Goal: Task Accomplishment & Management: Use online tool/utility

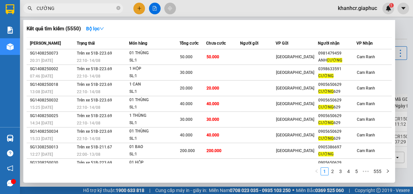
drag, startPoint x: 410, startPoint y: 36, endPoint x: 403, endPoint y: 38, distance: 6.8
click at [409, 36] on div at bounding box center [206, 97] width 413 height 194
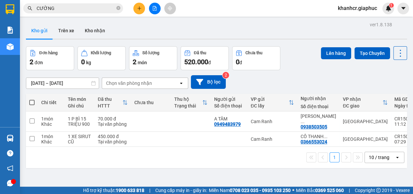
click at [356, 9] on span "khanhcr.giaphuc" at bounding box center [358, 8] width 50 height 8
click at [354, 21] on span "Đăng xuất" at bounding box center [361, 20] width 36 height 7
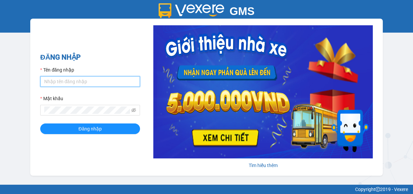
click at [55, 82] on input "Tên đăng nhập" at bounding box center [90, 81] width 100 height 11
type input "anh1.giaphuc"
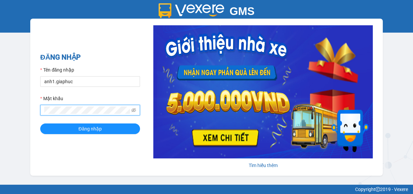
click at [40, 123] on button "Đăng nhập" at bounding box center [90, 128] width 100 height 11
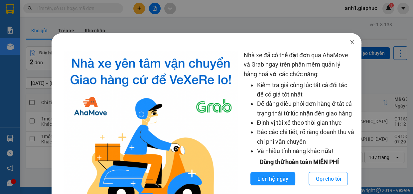
click at [350, 43] on icon "close" at bounding box center [352, 42] width 5 height 5
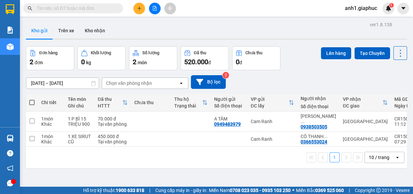
click at [376, 154] on div "10 / trang" at bounding box center [379, 157] width 21 height 7
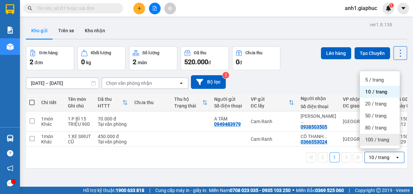
click at [372, 139] on span "100 / trang" at bounding box center [377, 139] width 24 height 7
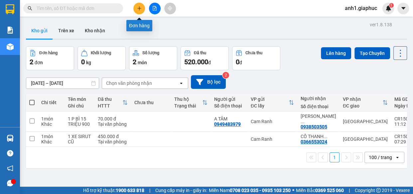
click at [137, 10] on icon "plus" at bounding box center [139, 8] width 5 height 5
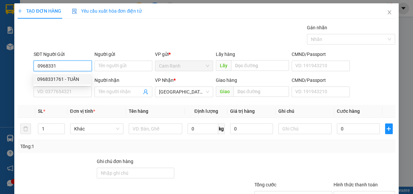
click at [54, 79] on div "0968331761 - TUẤN" at bounding box center [62, 79] width 50 height 7
type input "0968331761"
type input "TUẤN"
type input "0968331761"
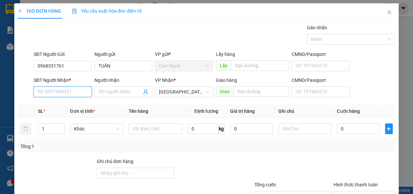
click at [61, 91] on input "SĐT Người Nhận *" at bounding box center [63, 92] width 58 height 11
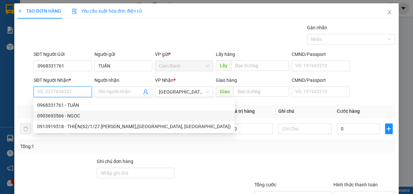
click at [58, 116] on div "0903693566 - NGỌC" at bounding box center [134, 115] width 194 height 7
type input "0903693566"
type input "NGỌC"
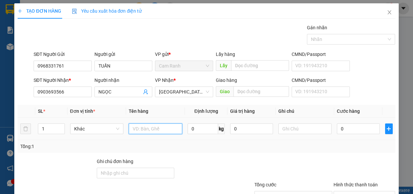
click at [152, 130] on input "text" at bounding box center [156, 128] width 54 height 11
type input "1 THÙNG GIẤY"
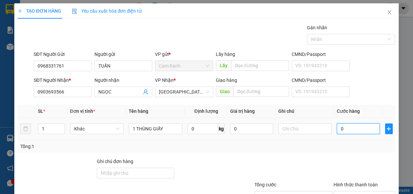
click at [350, 128] on input "0" at bounding box center [358, 128] width 43 height 11
type input "5"
type input "50"
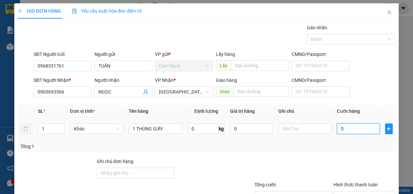
type input "50"
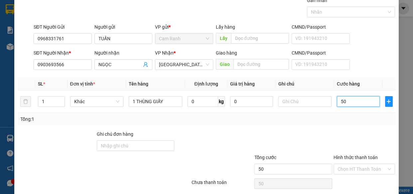
scroll to position [52, 0]
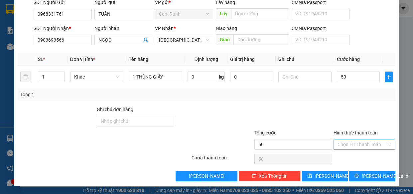
type input "50.000"
click at [351, 141] on input "Hình thức thanh toán" at bounding box center [362, 144] width 49 height 10
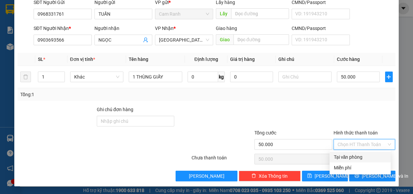
click at [349, 157] on div "Tại văn phòng" at bounding box center [360, 156] width 53 height 7
type input "0"
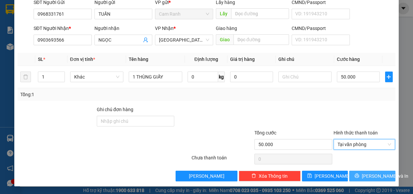
click at [373, 178] on span "[PERSON_NAME] và In" at bounding box center [385, 175] width 47 height 7
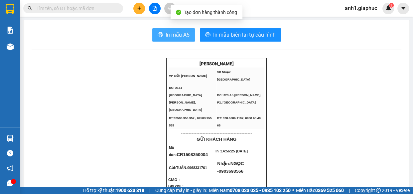
click at [180, 38] on span "In mẫu A5" at bounding box center [178, 35] width 24 height 8
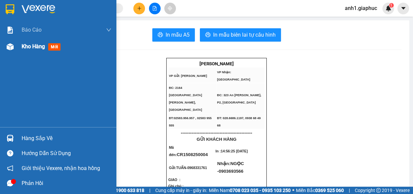
click at [35, 45] on span "Kho hàng" at bounding box center [33, 46] width 23 height 6
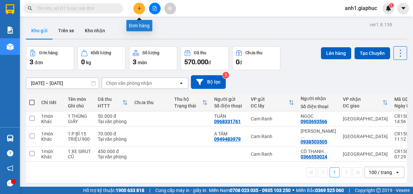
click at [140, 8] on icon "plus" at bounding box center [139, 8] width 4 height 0
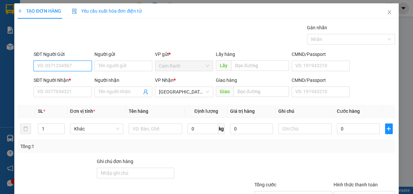
click at [40, 64] on input "SĐT Người Gửi" at bounding box center [63, 66] width 58 height 11
click at [52, 93] on input "SĐT Người Nhận *" at bounding box center [63, 92] width 58 height 11
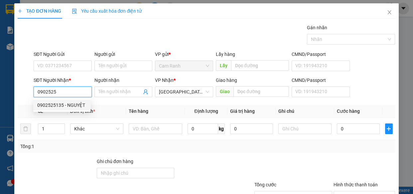
click at [56, 106] on div "0902525135 - NGUYỆT" at bounding box center [62, 105] width 50 height 7
type input "0902525135"
type input "NGUYỆT"
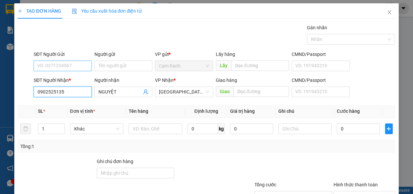
type input "0902525135"
click at [54, 67] on input "SĐT Người Gửi" at bounding box center [63, 66] width 58 height 11
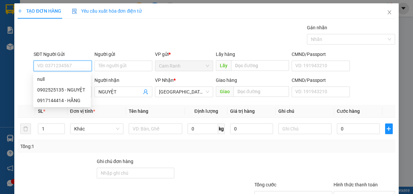
click at [54, 67] on input "SĐT Người Gửi" at bounding box center [63, 66] width 58 height 11
click at [67, 100] on div "0917144414 - HẰNG" at bounding box center [62, 100] width 50 height 7
type input "0917144414"
type input "HẰNG"
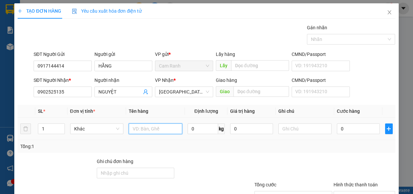
click at [146, 129] on input "text" at bounding box center [156, 128] width 54 height 11
type input "1 thùng giấy"
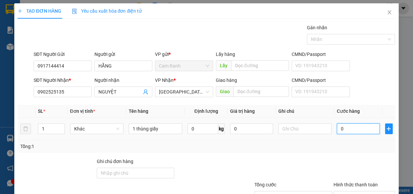
click at [343, 130] on input "0" at bounding box center [358, 128] width 43 height 11
type input "5"
type input "50"
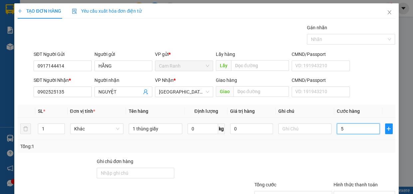
type input "50"
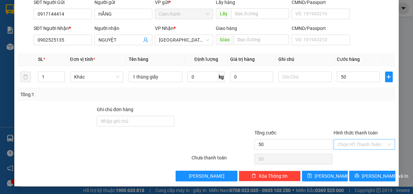
type input "50.000"
click at [351, 141] on input "Hình thức thanh toán" at bounding box center [362, 144] width 49 height 10
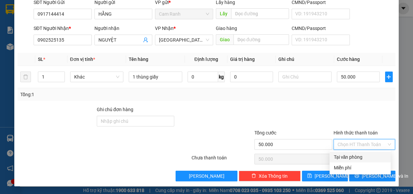
click at [353, 159] on div "Tại văn phòng" at bounding box center [360, 156] width 53 height 7
type input "0"
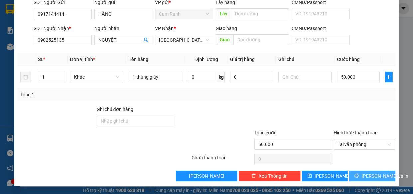
click at [366, 177] on span "[PERSON_NAME] và In" at bounding box center [385, 175] width 47 height 7
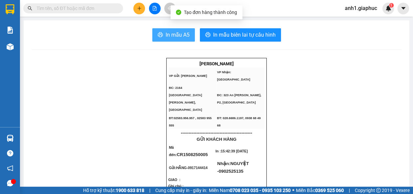
drag, startPoint x: 174, startPoint y: 30, endPoint x: 282, endPoint y: 63, distance: 112.6
click at [175, 30] on button "In mẫu A5" at bounding box center [173, 34] width 43 height 13
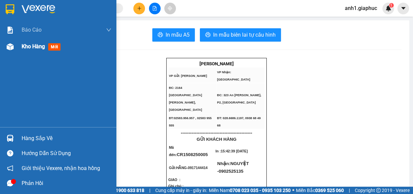
click at [29, 47] on span "Kho hàng" at bounding box center [33, 46] width 23 height 6
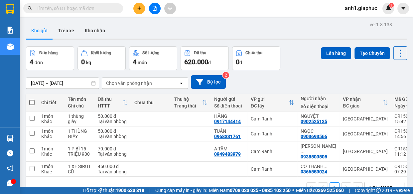
click at [140, 7] on icon "plus" at bounding box center [139, 8] width 5 height 5
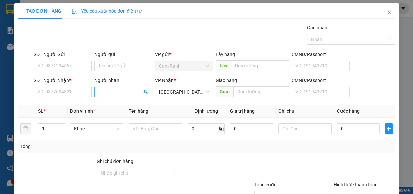
click at [114, 90] on input "Người nhận" at bounding box center [121, 91] width 44 height 7
type input "chú tỷ"
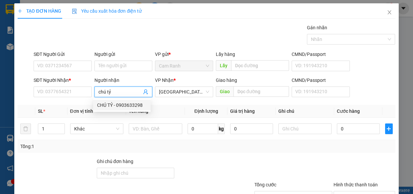
click at [123, 104] on div "CHÚ TỶ - 0903633298" at bounding box center [122, 105] width 50 height 7
type input "0903633298"
type input "CHÚ TỶ"
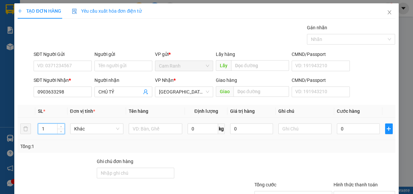
click at [47, 129] on input "1" at bounding box center [51, 129] width 26 height 10
type input "9"
click at [142, 125] on input "text" at bounding box center [156, 128] width 54 height 11
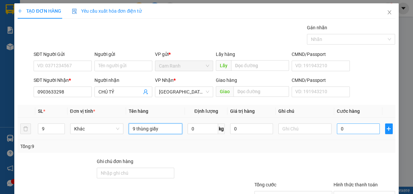
type input "9 thùng giấy"
click at [345, 131] on input "0" at bounding box center [358, 128] width 43 height 11
type input "3"
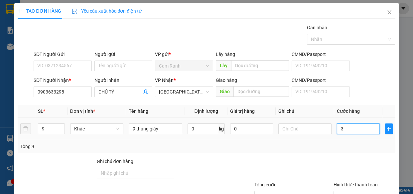
type input "36"
type input "360"
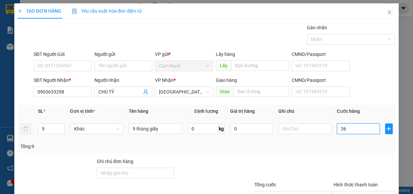
type input "360"
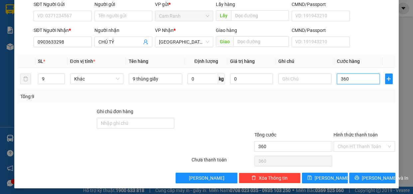
scroll to position [52, 0]
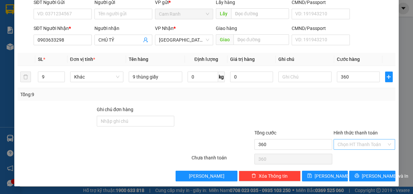
type input "360.000"
click at [347, 145] on input "Hình thức thanh toán" at bounding box center [362, 144] width 49 height 10
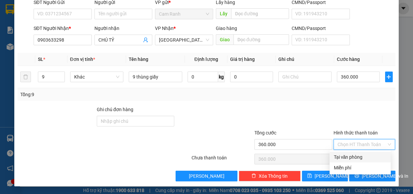
click at [348, 157] on div "Tại văn phòng" at bounding box center [360, 156] width 53 height 7
type input "0"
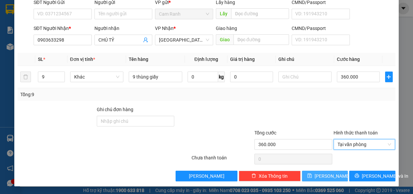
click at [324, 174] on span "[PERSON_NAME]" at bounding box center [333, 175] width 36 height 7
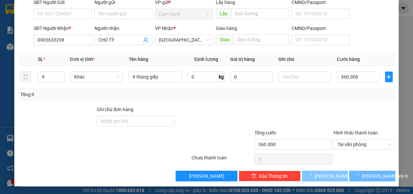
type input "1"
type input "0"
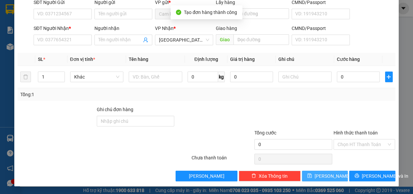
scroll to position [0, 0]
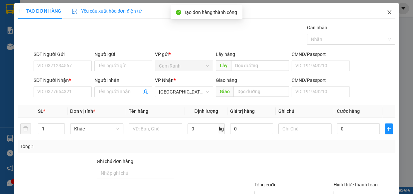
click at [388, 12] on icon "close" at bounding box center [390, 12] width 4 height 4
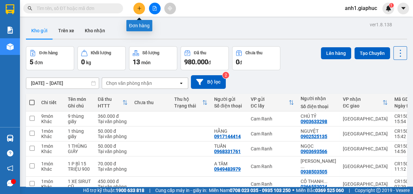
click at [139, 9] on icon "plus" at bounding box center [139, 8] width 0 height 4
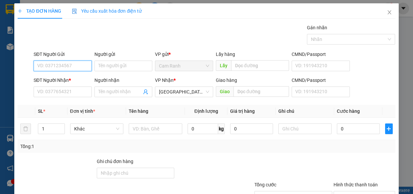
click at [60, 65] on input "SĐT Người Gửi" at bounding box center [63, 66] width 58 height 11
type input "0905740969"
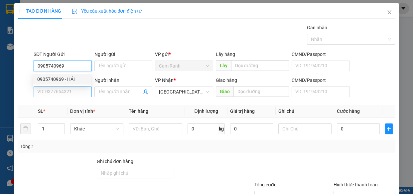
drag, startPoint x: 74, startPoint y: 80, endPoint x: 68, endPoint y: 89, distance: 11.1
click at [74, 80] on div "0905740969 - HẢI" at bounding box center [62, 79] width 50 height 7
type input "HẢI"
type input "0905740969"
click at [67, 90] on input "SĐT Người Nhận *" at bounding box center [63, 92] width 58 height 11
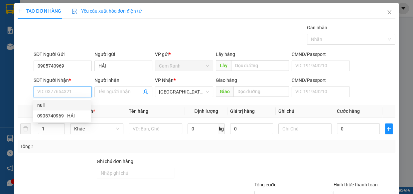
click at [60, 92] on input "SĐT Người Nhận *" at bounding box center [63, 92] width 58 height 11
click at [66, 92] on input "SĐT Người Nhận *" at bounding box center [63, 92] width 58 height 11
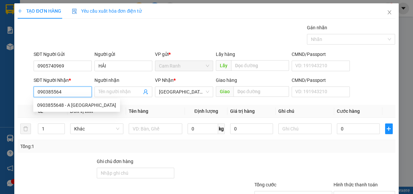
type input "0903855648"
click at [80, 107] on div "0903855648 - A HOÀNG XÔ" at bounding box center [76, 105] width 79 height 7
type input "A HOÀNG XÔ"
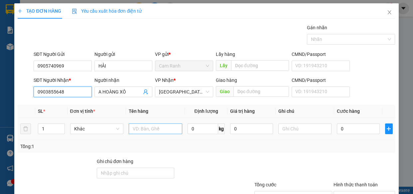
type input "0903855648"
click at [149, 129] on input "text" at bounding box center [156, 128] width 54 height 11
type input "1 bao"
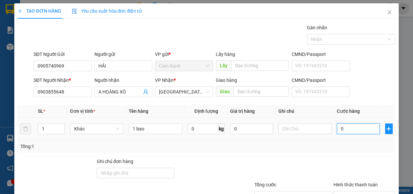
click at [339, 130] on input "0" at bounding box center [358, 128] width 43 height 11
type input "4"
type input "40"
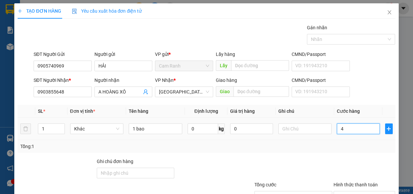
type input "40"
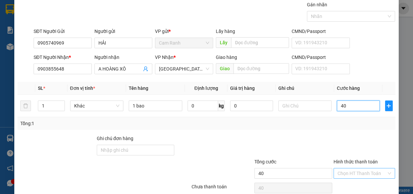
scroll to position [52, 0]
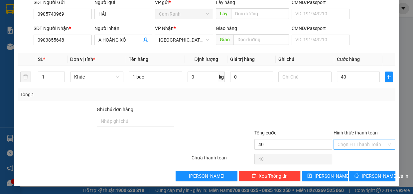
type input "40.000"
click at [351, 143] on input "Hình thức thanh toán" at bounding box center [362, 144] width 49 height 10
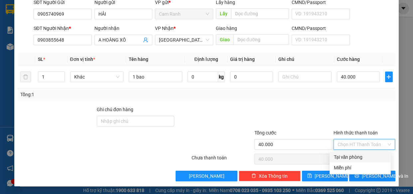
click at [354, 159] on div "Tại văn phòng" at bounding box center [360, 156] width 53 height 7
type input "0"
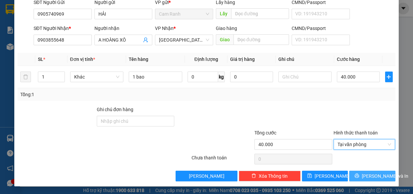
click at [362, 176] on button "[PERSON_NAME] và In" at bounding box center [372, 176] width 46 height 11
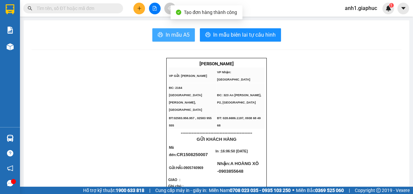
drag, startPoint x: 171, startPoint y: 35, endPoint x: 265, endPoint y: 72, distance: 100.7
click at [173, 35] on span "In mẫu A5" at bounding box center [178, 35] width 24 height 8
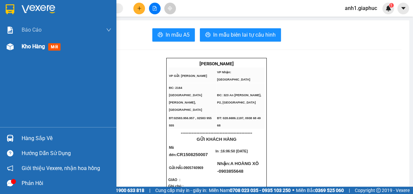
click at [39, 45] on span "Kho hàng" at bounding box center [33, 46] width 23 height 6
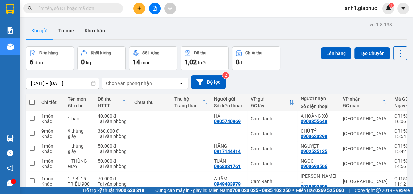
click at [257, 23] on div "Kho gửi Trên xe Kho nhận" at bounding box center [216, 32] width 381 height 18
click at [138, 10] on icon "plus" at bounding box center [139, 8] width 5 height 5
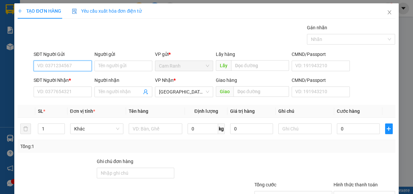
click at [64, 67] on input "SĐT Người Gửi" at bounding box center [63, 66] width 58 height 11
type input "0905733947"
click at [70, 80] on div "0905733947 - TRÂM" at bounding box center [62, 79] width 50 height 7
type input "TRÂM"
type input "0905733947"
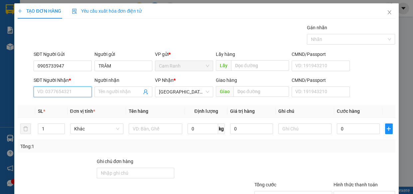
click at [69, 93] on input "SĐT Người Nhận *" at bounding box center [63, 92] width 58 height 11
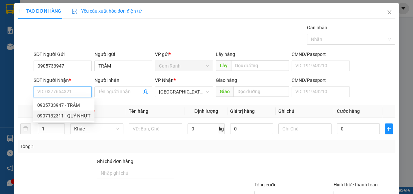
click at [78, 114] on div "0907132311 - QUÝ NHỰT" at bounding box center [63, 115] width 53 height 7
type input "0907132311"
type input "QUÝ NHỰT"
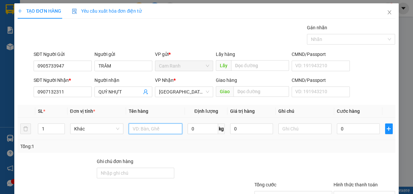
click at [133, 128] on input "text" at bounding box center [156, 128] width 54 height 11
type input "1 thùng giấy"
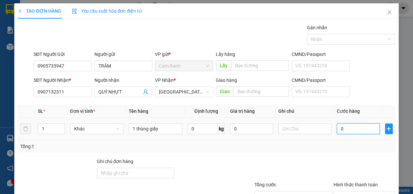
click at [342, 126] on input "0" at bounding box center [358, 128] width 43 height 11
type input "3"
type input "30"
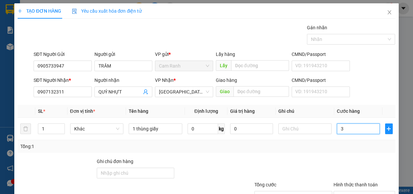
type input "30"
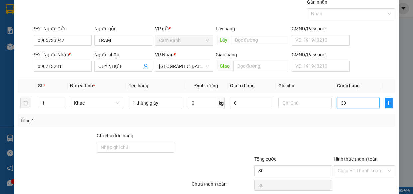
scroll to position [52, 0]
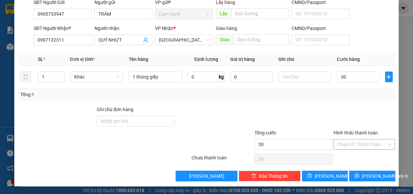
type input "30.000"
click at [360, 145] on input "Hình thức thanh toán" at bounding box center [362, 144] width 49 height 10
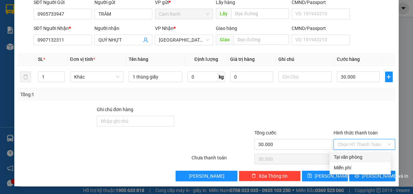
drag, startPoint x: 359, startPoint y: 156, endPoint x: 412, endPoint y: 124, distance: 62.4
click at [359, 156] on div "Tại văn phòng" at bounding box center [360, 156] width 53 height 7
type input "0"
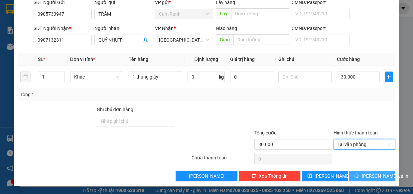
click at [364, 178] on span "[PERSON_NAME] và In" at bounding box center [385, 175] width 47 height 7
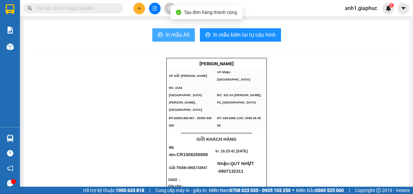
drag, startPoint x: 171, startPoint y: 33, endPoint x: 237, endPoint y: 79, distance: 80.5
click at [171, 33] on span "In mẫu A5" at bounding box center [178, 35] width 24 height 8
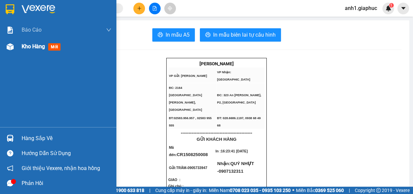
click at [30, 48] on span "Kho hàng" at bounding box center [33, 46] width 23 height 6
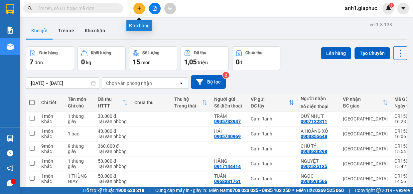
click at [140, 11] on button at bounding box center [139, 9] width 12 height 12
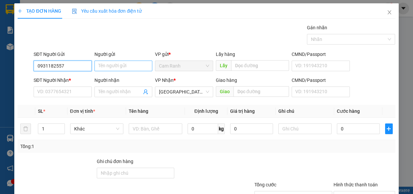
type input "0931182557"
drag, startPoint x: 113, startPoint y: 63, endPoint x: 117, endPoint y: 58, distance: 6.1
click at [115, 61] on input "Người gửi" at bounding box center [124, 66] width 58 height 11
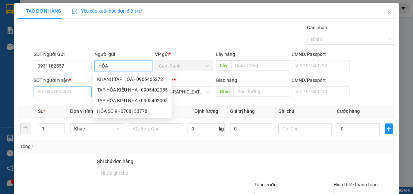
type input "HÓA"
click at [51, 90] on input "SĐT Người Nhận *" at bounding box center [63, 92] width 58 height 11
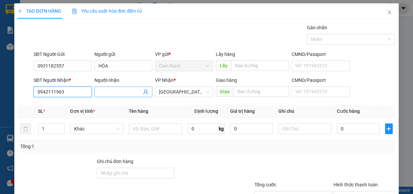
type input "0942111963"
click at [104, 93] on input "Người nhận" at bounding box center [121, 91] width 44 height 7
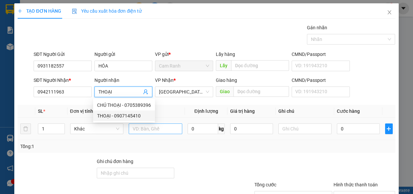
type input "THOẠI"
click at [157, 129] on input "text" at bounding box center [156, 128] width 54 height 11
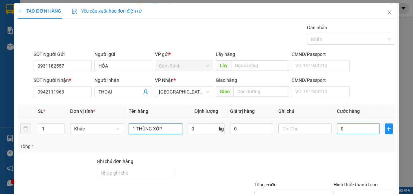
type input "1 THÙNG XỐP"
click at [337, 128] on input "0" at bounding box center [358, 128] width 43 height 11
type input "4"
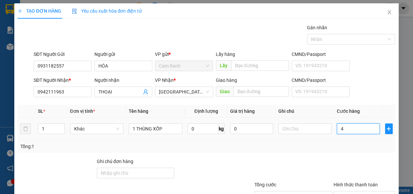
type input "40"
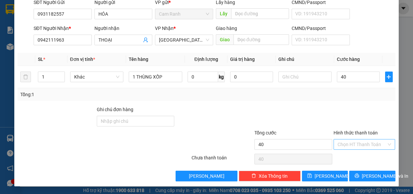
type input "40.000"
click at [349, 141] on input "Hình thức thanh toán" at bounding box center [362, 144] width 49 height 10
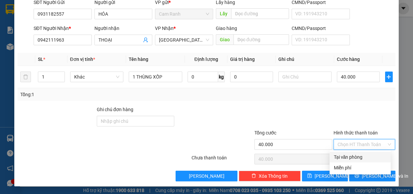
click at [351, 154] on div "Tại văn phòng" at bounding box center [360, 156] width 53 height 7
type input "0"
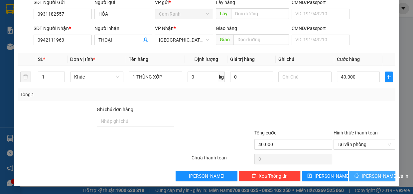
click at [353, 174] on button "[PERSON_NAME] và In" at bounding box center [372, 176] width 46 height 11
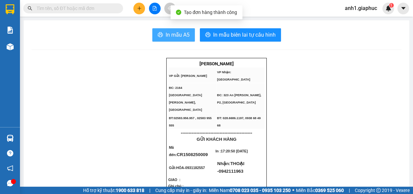
click at [172, 38] on span "In mẫu A5" at bounding box center [178, 35] width 24 height 8
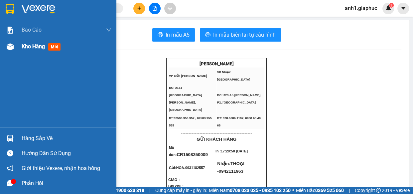
click at [35, 47] on span "Kho hàng" at bounding box center [33, 46] width 23 height 6
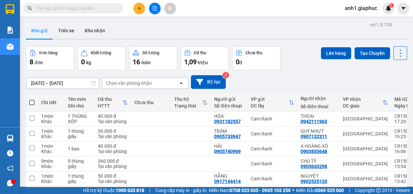
click at [136, 10] on button at bounding box center [139, 9] width 12 height 12
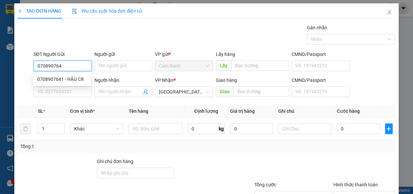
type input "0708907641"
click at [75, 80] on div "0708907641 - HẬU CR" at bounding box center [62, 79] width 50 height 7
type input "HẬU CR"
type input "0708907641"
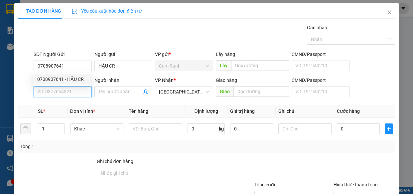
click at [73, 90] on input "SĐT Người Nhận *" at bounding box center [63, 92] width 58 height 11
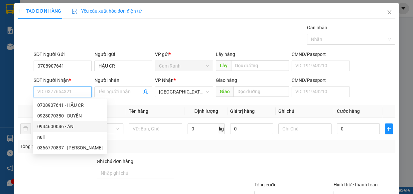
click at [69, 128] on div "0934600046 - ÂN" at bounding box center [70, 126] width 66 height 7
type input "0934600046"
type input "ÂN"
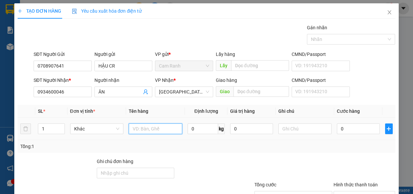
click at [148, 126] on input "text" at bounding box center [156, 128] width 54 height 11
type input "1 THÙNG XỐP"
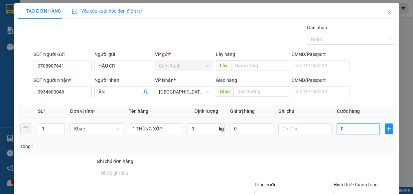
drag, startPoint x: 351, startPoint y: 128, endPoint x: 0, endPoint y: 10, distance: 370.1
click at [350, 128] on input "0" at bounding box center [358, 128] width 43 height 11
type input "6"
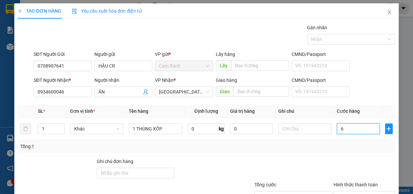
type input "60"
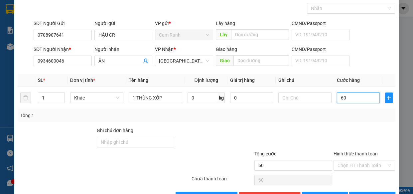
scroll to position [52, 0]
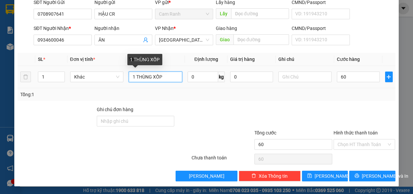
type input "60.000"
click at [162, 76] on input "1 THÙNG XỐP" at bounding box center [156, 77] width 54 height 11
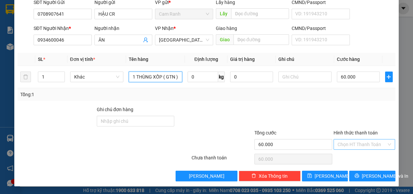
type input "1 THÙNG XỐP ( GTN )"
click at [343, 144] on input "Hình thức thanh toán" at bounding box center [362, 144] width 49 height 10
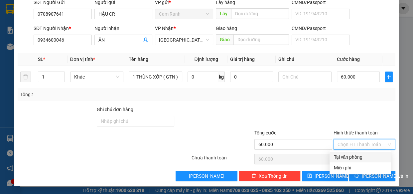
drag, startPoint x: 349, startPoint y: 155, endPoint x: 354, endPoint y: 162, distance: 8.9
click at [350, 156] on div "Tại văn phòng" at bounding box center [360, 156] width 53 height 7
type input "0"
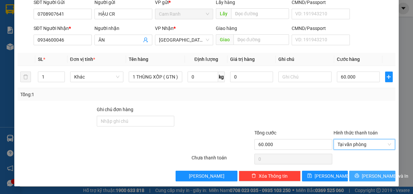
click at [357, 172] on button "[PERSON_NAME] và In" at bounding box center [372, 176] width 46 height 11
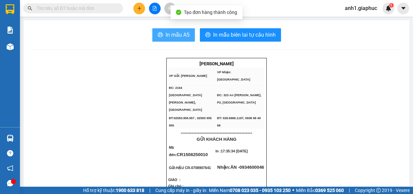
click at [186, 35] on span "In mẫu A5" at bounding box center [178, 35] width 24 height 8
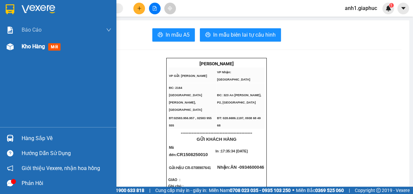
click at [29, 49] on span "Kho hàng" at bounding box center [33, 46] width 23 height 6
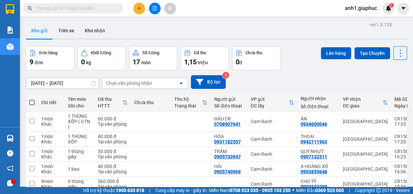
click at [55, 9] on input "text" at bounding box center [76, 8] width 79 height 7
click at [50, 7] on input "text" at bounding box center [76, 8] width 79 height 7
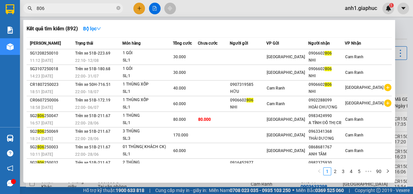
type input "806"
click at [117, 8] on icon "close-circle" at bounding box center [118, 8] width 4 height 4
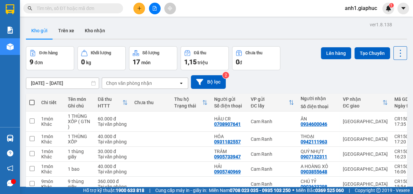
click at [135, 8] on button at bounding box center [139, 9] width 12 height 12
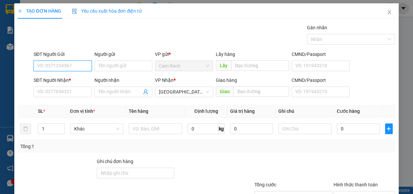
click at [43, 64] on input "SĐT Người Gửi" at bounding box center [63, 66] width 58 height 11
type input "0914252720"
click at [77, 76] on div "0914252720 - KIM YẾN" at bounding box center [70, 79] width 66 height 7
type input "[PERSON_NAME]"
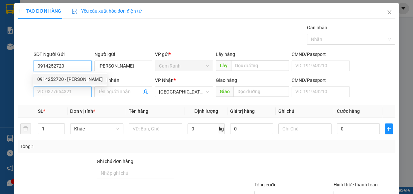
type input "0914252720"
click at [75, 95] on input "SĐT Người Nhận *" at bounding box center [63, 92] width 58 height 11
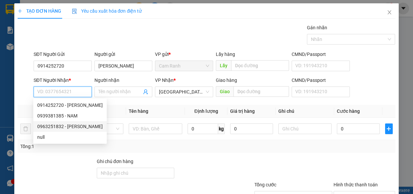
click at [77, 128] on div "0963251832 - NGHIÊM PHƯƠNG" at bounding box center [70, 126] width 66 height 7
type input "0963251832"
type input "[PERSON_NAME]"
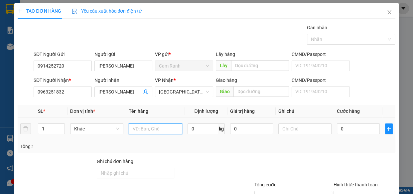
click at [148, 130] on input "text" at bounding box center [156, 128] width 54 height 11
type input "1 THUNG XỐP"
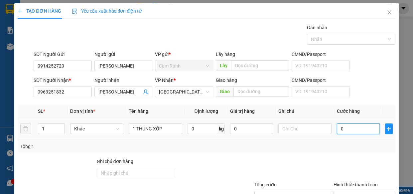
type input "4"
type input "40"
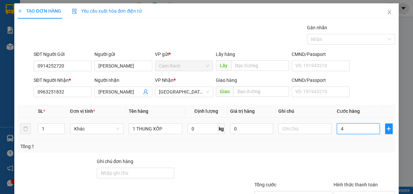
type input "40"
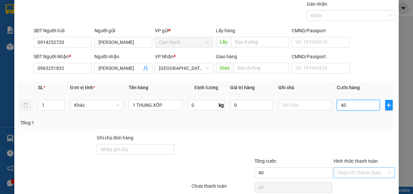
scroll to position [52, 0]
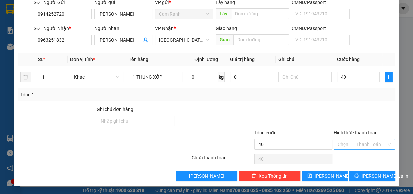
type input "40.000"
click at [347, 144] on input "Hình thức thanh toán" at bounding box center [362, 144] width 49 height 10
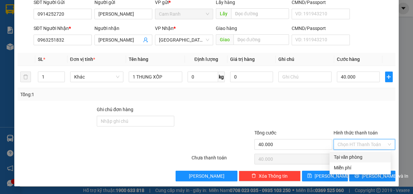
click at [359, 156] on div "Tại văn phòng" at bounding box center [360, 156] width 53 height 7
type input "0"
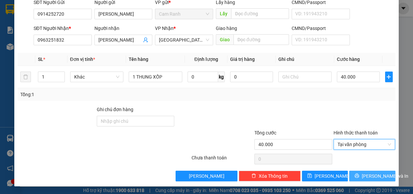
click at [369, 174] on span "[PERSON_NAME] và In" at bounding box center [385, 175] width 47 height 7
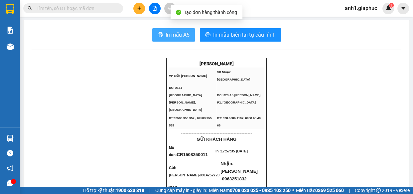
click at [171, 31] on span "In mẫu A5" at bounding box center [178, 35] width 24 height 8
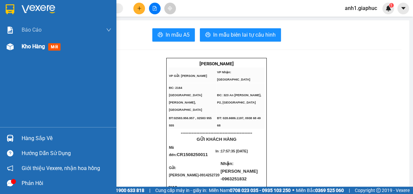
drag, startPoint x: 20, startPoint y: 48, endPoint x: 31, endPoint y: 48, distance: 11.3
click at [20, 48] on div "Kho hàng mới" at bounding box center [58, 46] width 116 height 17
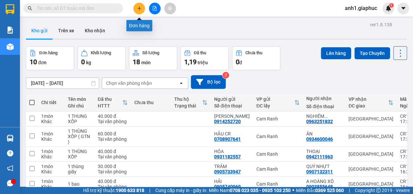
click at [139, 8] on icon "plus" at bounding box center [139, 8] width 4 height 0
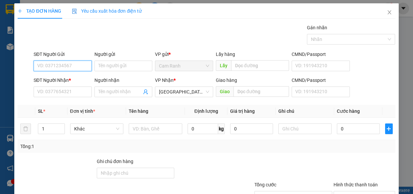
click at [55, 68] on input "SĐT Người Gửi" at bounding box center [63, 66] width 58 height 11
type input "0327393243"
drag, startPoint x: 77, startPoint y: 80, endPoint x: 413, endPoint y: 133, distance: 340.3
click at [77, 81] on div "0327393243 - HOÀNG" at bounding box center [70, 79] width 66 height 7
type input "HOÀNG"
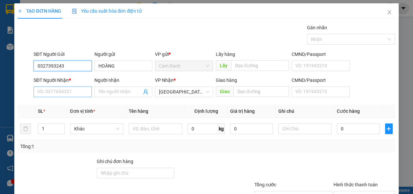
type input "0327393243"
click at [53, 94] on input "SĐT Người Nhận *" at bounding box center [63, 92] width 58 height 11
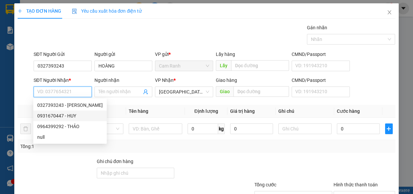
click at [64, 116] on div "0931670447 - HUY" at bounding box center [70, 115] width 66 height 7
type input "0931670447"
type input "HUY"
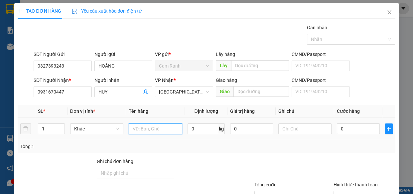
click at [153, 130] on input "text" at bounding box center [156, 128] width 54 height 11
type input "1 THÙNG XỐP"
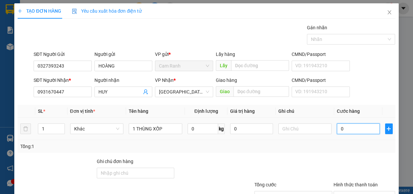
click at [347, 130] on input "0" at bounding box center [358, 128] width 43 height 11
type input "5"
type input "50"
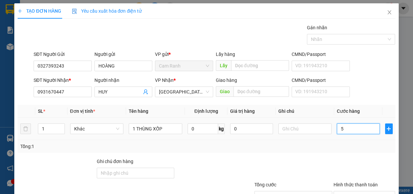
type input "50"
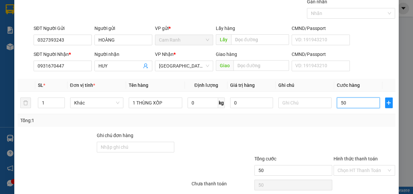
scroll to position [52, 0]
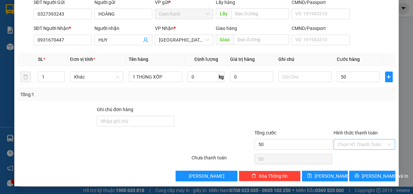
type input "50.000"
click at [351, 142] on input "Hình thức thanh toán" at bounding box center [362, 144] width 49 height 10
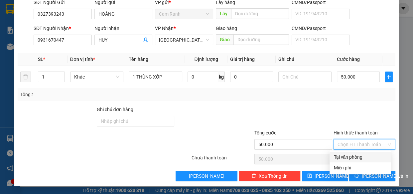
click at [355, 154] on div "Tại văn phòng" at bounding box center [360, 156] width 53 height 7
type input "0"
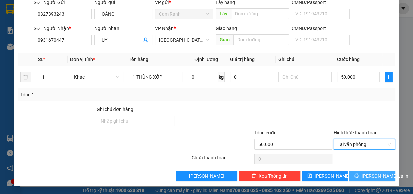
click at [364, 179] on span "[PERSON_NAME] và In" at bounding box center [385, 175] width 47 height 7
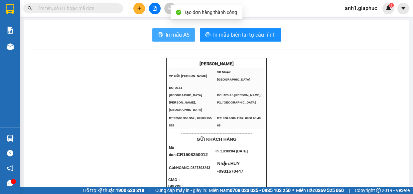
drag, startPoint x: 174, startPoint y: 35, endPoint x: 270, endPoint y: 103, distance: 117.7
click at [174, 36] on span "In mẫu A5" at bounding box center [178, 35] width 24 height 8
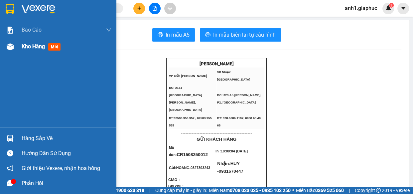
click at [26, 50] on span "Kho hàng" at bounding box center [33, 46] width 23 height 6
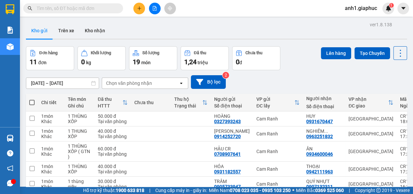
click at [136, 7] on button at bounding box center [139, 9] width 12 height 12
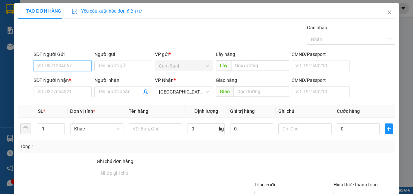
click at [54, 66] on input "SĐT Người Gửi" at bounding box center [63, 66] width 58 height 11
type input "0392283949"
click at [64, 78] on div "0392283949 - THÔNG" at bounding box center [62, 79] width 50 height 7
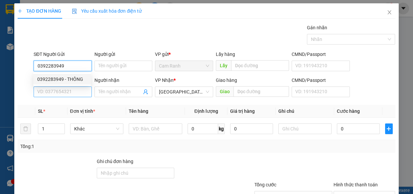
type input "THÔNG"
type input "0392283949"
click at [62, 91] on input "SĐT Người Nhận *" at bounding box center [63, 92] width 58 height 11
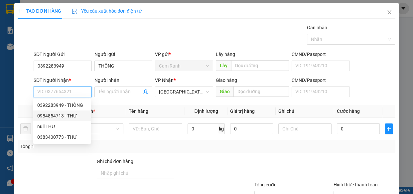
click at [68, 116] on div "0984854713 - THƯ" at bounding box center [62, 115] width 50 height 7
type input "0984854713"
type input "THƯ"
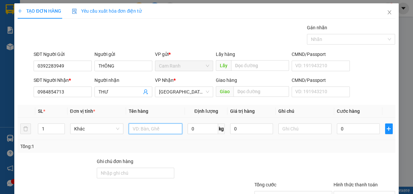
click at [144, 129] on input "text" at bounding box center [156, 128] width 54 height 11
click at [47, 126] on input "1" at bounding box center [51, 129] width 26 height 10
type input "2"
click at [144, 130] on input "text" at bounding box center [156, 128] width 54 height 11
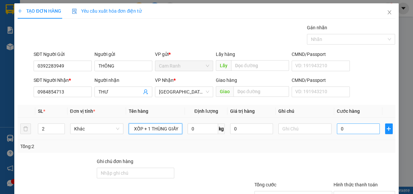
type input "1 THÙNG XỐP + 1 THÙNG GIẤY"
drag, startPoint x: 340, startPoint y: 127, endPoint x: 0, endPoint y: 20, distance: 356.6
click at [340, 127] on input "0" at bounding box center [358, 128] width 43 height 11
type input "1"
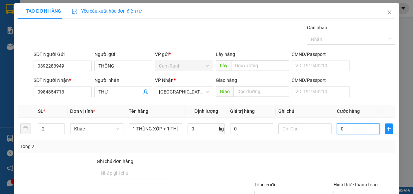
type input "1"
type input "10"
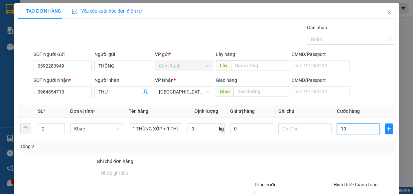
type input "100"
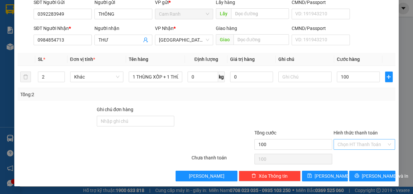
type input "100.000"
drag, startPoint x: 353, startPoint y: 141, endPoint x: 355, endPoint y: 148, distance: 6.5
click at [353, 142] on input "Hình thức thanh toán" at bounding box center [362, 144] width 49 height 10
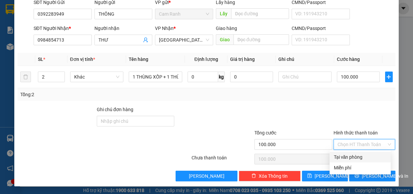
click at [358, 157] on div "Tại văn phòng" at bounding box center [360, 156] width 53 height 7
type input "0"
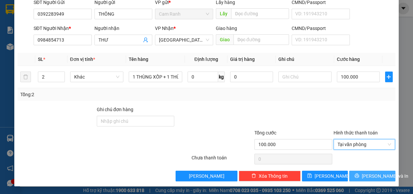
drag, startPoint x: 370, startPoint y: 176, endPoint x: 411, endPoint y: 184, distance: 41.8
click at [375, 177] on span "[PERSON_NAME] và In" at bounding box center [385, 175] width 47 height 7
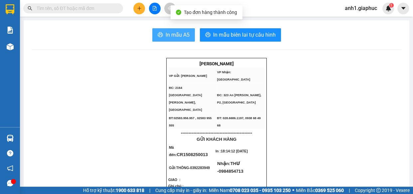
drag, startPoint x: 173, startPoint y: 35, endPoint x: 351, endPoint y: 88, distance: 185.8
click at [174, 35] on span "In mẫu A5" at bounding box center [178, 35] width 24 height 8
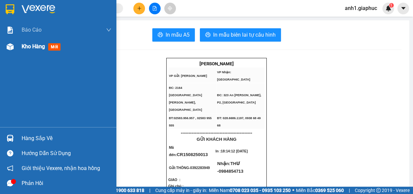
click at [25, 46] on span "Kho hàng" at bounding box center [33, 46] width 23 height 6
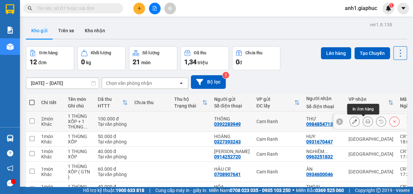
click at [366, 122] on icon at bounding box center [368, 121] width 5 height 5
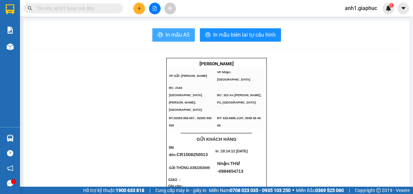
drag, startPoint x: 173, startPoint y: 36, endPoint x: 331, endPoint y: 62, distance: 159.8
click at [179, 37] on span "In mẫu A5" at bounding box center [178, 35] width 24 height 8
drag, startPoint x: 132, startPoint y: 8, endPoint x: 138, endPoint y: 9, distance: 6.5
click at [133, 8] on div at bounding box center [155, 9] width 50 height 12
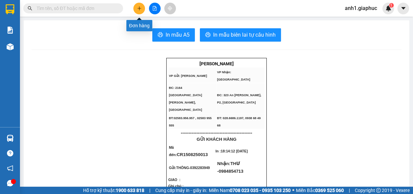
click at [138, 9] on icon "plus" at bounding box center [139, 8] width 5 height 5
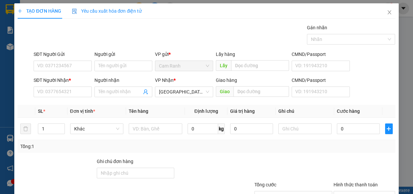
click at [123, 84] on div "Người nhận" at bounding box center [124, 82] width 58 height 10
click at [123, 89] on input "Người nhận" at bounding box center [121, 91] width 44 height 7
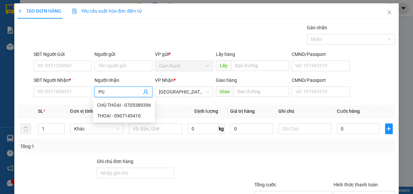
type input "PUN"
drag, startPoint x: 115, startPoint y: 104, endPoint x: 118, endPoint y: 106, distance: 3.6
click at [115, 105] on div "PUN - 0971535559" at bounding box center [122, 105] width 50 height 7
type input "0971535559"
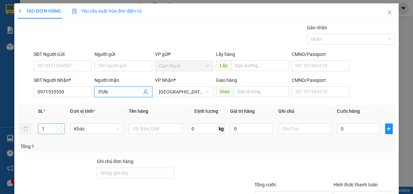
type input "PUN"
click at [46, 129] on input "1" at bounding box center [51, 129] width 26 height 10
type input "2"
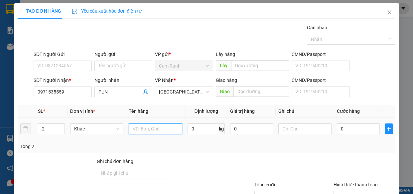
click at [143, 130] on input "text" at bounding box center [156, 128] width 54 height 11
type input "2 THÙNG XỐP"
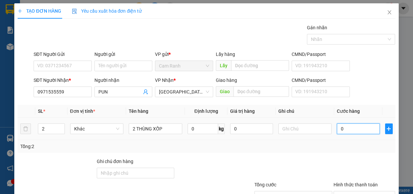
click at [348, 128] on input "0" at bounding box center [358, 128] width 43 height 11
type input "1"
type input "12"
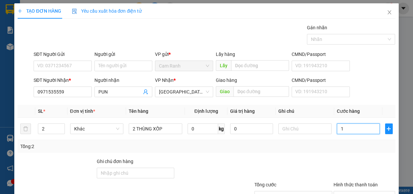
type input "12"
type input "120"
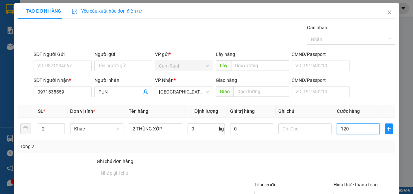
scroll to position [52, 0]
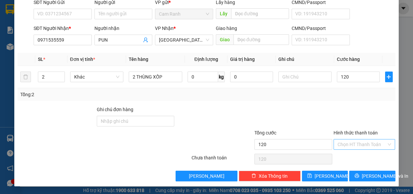
type input "120.000"
click at [357, 146] on input "Hình thức thanh toán" at bounding box center [362, 144] width 49 height 10
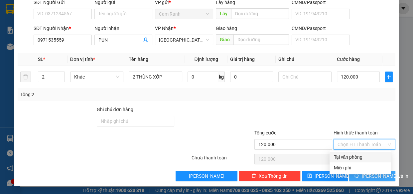
drag, startPoint x: 359, startPoint y: 157, endPoint x: 365, endPoint y: 176, distance: 19.5
click at [359, 157] on div "Tại văn phòng" at bounding box center [360, 156] width 53 height 7
type input "0"
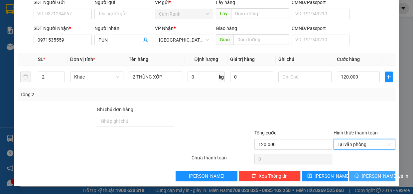
click at [365, 176] on span "[PERSON_NAME] và In" at bounding box center [385, 175] width 47 height 7
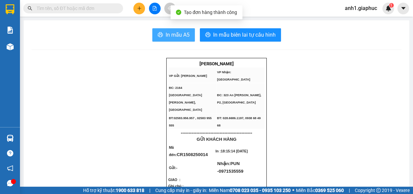
click at [166, 38] on span "In mẫu A5" at bounding box center [178, 35] width 24 height 8
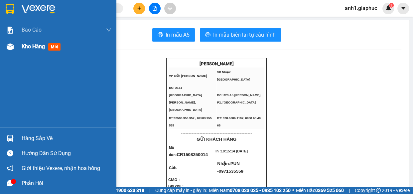
click at [40, 46] on span "Kho hàng" at bounding box center [33, 46] width 23 height 6
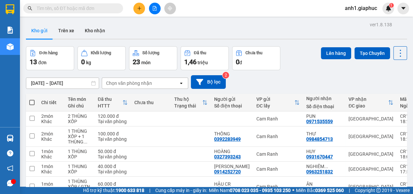
click at [79, 9] on input "text" at bounding box center [76, 8] width 79 height 7
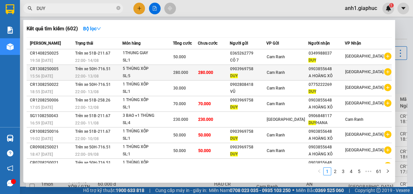
type input "DUY"
drag, startPoint x: 239, startPoint y: 69, endPoint x: 262, endPoint y: 72, distance: 23.5
click at [262, 72] on tr "CR1308250005 15:56 - 13/08 Trên xe 50H-716.51 22:00 - 13/08 5 THÙNG XỐP SL: 5 2…" at bounding box center [209, 73] width 365 height 16
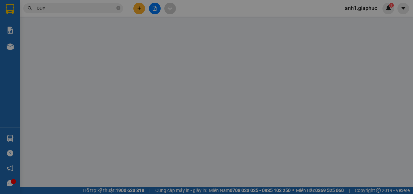
type input "0903969758"
type input "DUY"
type input "0903855648"
type input "A HOÀNG XÔ"
type input "280.000"
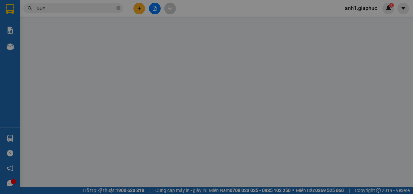
type input "280.000"
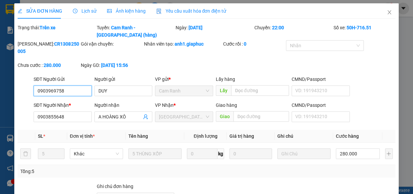
drag, startPoint x: 36, startPoint y: 81, endPoint x: 63, endPoint y: 82, distance: 26.3
click at [63, 86] on input "0903969758" at bounding box center [63, 91] width 58 height 11
click at [388, 13] on icon "close" at bounding box center [390, 12] width 4 height 4
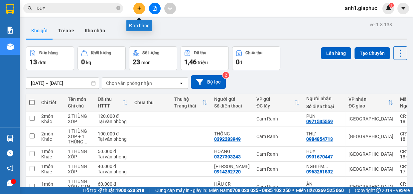
click at [141, 10] on icon "plus" at bounding box center [139, 8] width 5 height 5
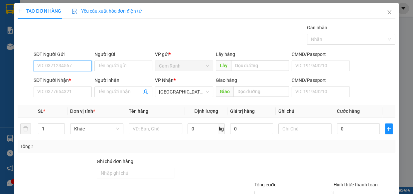
paste input "0903969758"
type input "0903969758"
click at [67, 78] on div "0903969758 - DUY" at bounding box center [62, 79] width 50 height 7
type input "DUY"
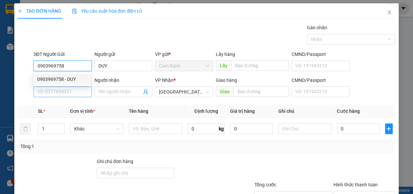
type input "0903969758"
click at [71, 93] on input "SĐT Người Nhận *" at bounding box center [63, 92] width 58 height 11
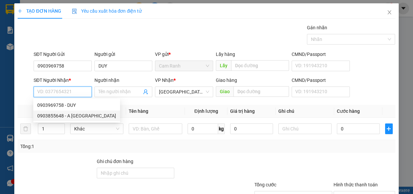
click at [80, 114] on div "0903855648 - A HOÀNG XÔ" at bounding box center [76, 115] width 79 height 7
type input "0903855648"
type input "A HOÀNG XÔ"
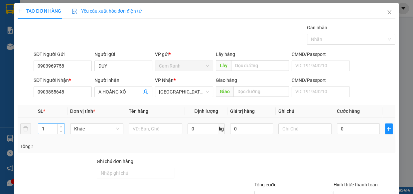
click at [46, 128] on input "1" at bounding box center [51, 129] width 26 height 10
type input "2"
click at [138, 127] on input "text" at bounding box center [156, 128] width 54 height 11
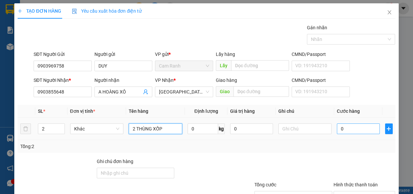
type input "2 THÙNG XỐP"
click at [340, 126] on input "0" at bounding box center [358, 128] width 43 height 11
type input "8"
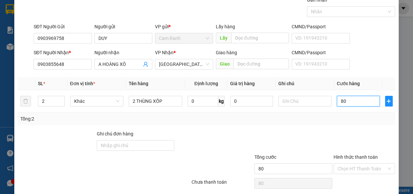
scroll to position [52, 0]
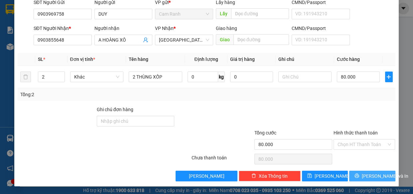
click at [358, 173] on button "[PERSON_NAME] và In" at bounding box center [372, 176] width 46 height 11
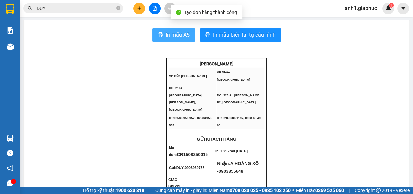
click at [166, 36] on span "In mẫu A5" at bounding box center [178, 35] width 24 height 8
click at [183, 34] on span "In mẫu A5" at bounding box center [178, 35] width 24 height 8
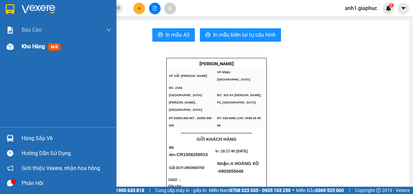
click at [31, 46] on span "Kho hàng" at bounding box center [33, 46] width 23 height 6
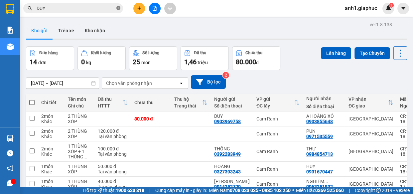
click at [118, 8] on icon "close-circle" at bounding box center [118, 8] width 4 height 4
click at [136, 6] on button at bounding box center [139, 9] width 12 height 12
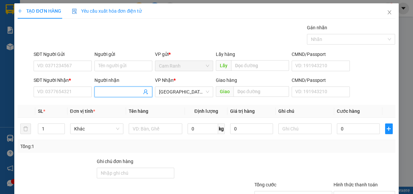
click at [110, 93] on input "Người nhận" at bounding box center [121, 91] width 44 height 7
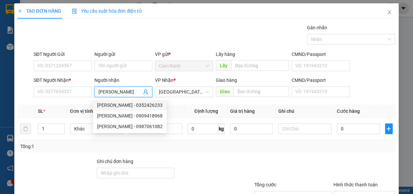
click at [127, 104] on div "KIM NGUYÊN - 0352426233" at bounding box center [130, 105] width 66 height 7
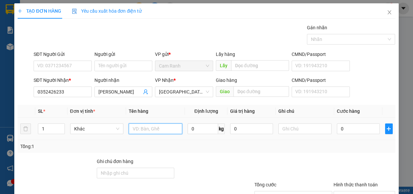
click at [164, 128] on input "text" at bounding box center [156, 128] width 54 height 11
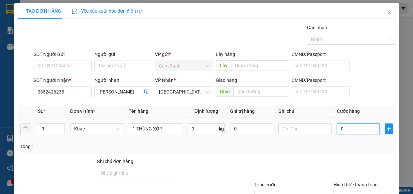
click at [344, 123] on input "0" at bounding box center [358, 128] width 43 height 11
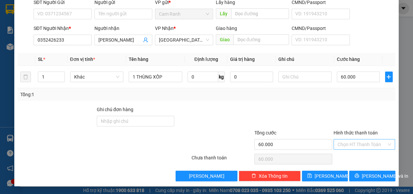
click at [354, 146] on input "Hình thức thanh toán" at bounding box center [362, 144] width 49 height 10
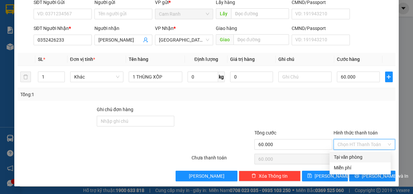
click at [355, 158] on div "Tại văn phòng" at bounding box center [360, 156] width 53 height 7
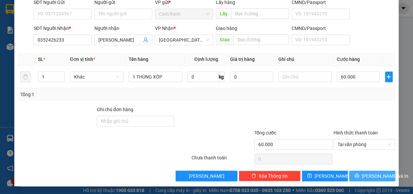
click at [360, 173] on button "[PERSON_NAME] và In" at bounding box center [372, 176] width 46 height 11
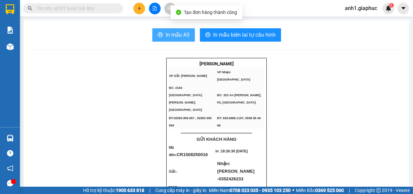
click at [176, 36] on span "In mẫu A5" at bounding box center [178, 35] width 24 height 8
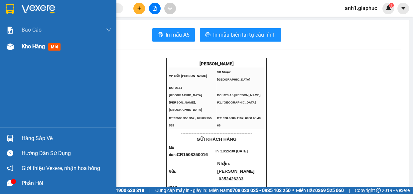
click at [27, 47] on span "Kho hàng" at bounding box center [33, 46] width 23 height 6
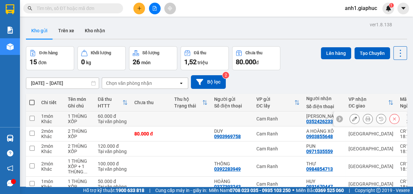
click at [352, 118] on icon at bounding box center [354, 118] width 5 height 5
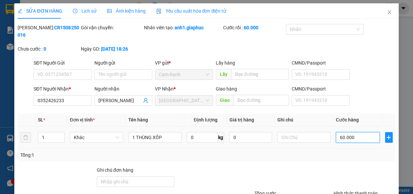
click at [342, 138] on input "60.000" at bounding box center [358, 137] width 44 height 11
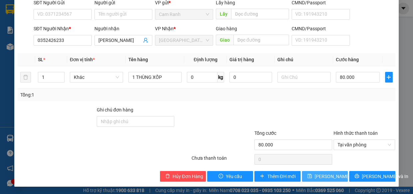
click at [323, 174] on span "[PERSON_NAME] thay đổi" at bounding box center [341, 176] width 53 height 7
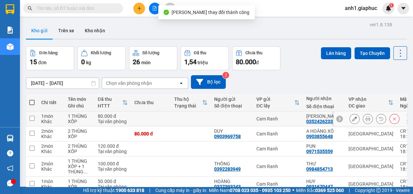
click at [366, 119] on icon at bounding box center [368, 118] width 5 height 5
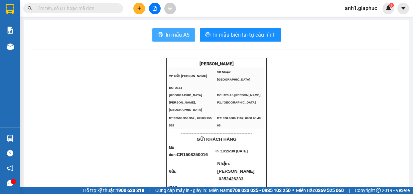
drag, startPoint x: 173, startPoint y: 38, endPoint x: 304, endPoint y: 68, distance: 134.5
click at [173, 37] on span "In mẫu A5" at bounding box center [178, 35] width 24 height 8
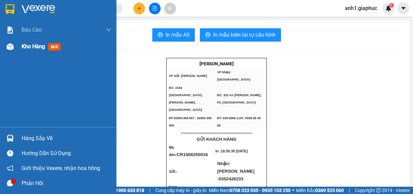
click at [30, 48] on span "Kho hàng" at bounding box center [33, 46] width 23 height 6
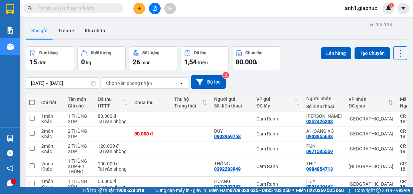
click at [66, 10] on input "text" at bounding box center [76, 8] width 79 height 7
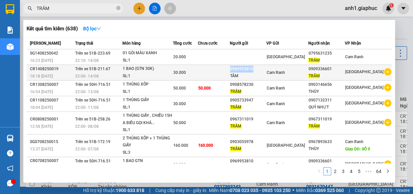
drag, startPoint x: 239, startPoint y: 69, endPoint x: 263, endPoint y: 70, distance: 23.7
click at [263, 70] on td "0969953810 TÂM" at bounding box center [248, 73] width 37 height 16
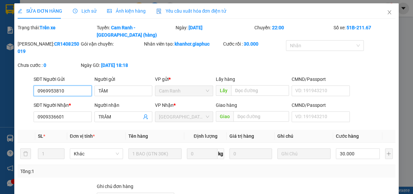
drag, startPoint x: 35, startPoint y: 83, endPoint x: 63, endPoint y: 83, distance: 28.3
click at [69, 86] on input "0969953810" at bounding box center [63, 91] width 58 height 11
click at [388, 12] on icon "close" at bounding box center [390, 12] width 4 height 4
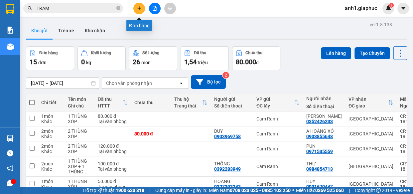
click at [139, 8] on icon "plus" at bounding box center [139, 8] width 4 height 0
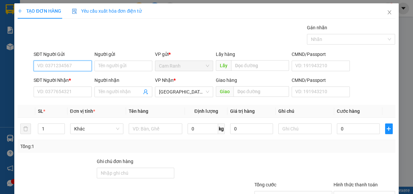
paste input "0969953810"
click at [63, 80] on div "0969953810 - TÂM" at bounding box center [62, 79] width 50 height 7
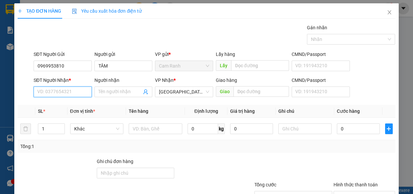
click at [60, 91] on input "SĐT Người Nhận *" at bounding box center [63, 92] width 58 height 11
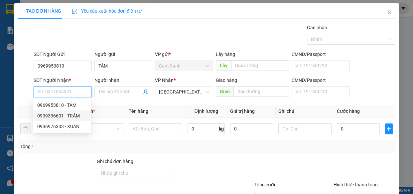
click at [64, 114] on div "0909336601 - TRÂM" at bounding box center [62, 115] width 50 height 7
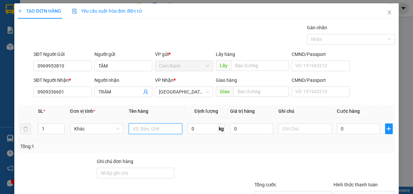
click at [145, 130] on input "text" at bounding box center [156, 128] width 54 height 11
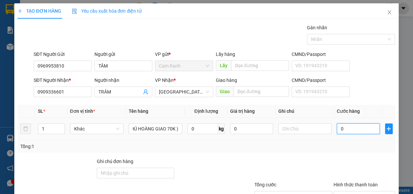
click at [348, 128] on input "0" at bounding box center [358, 128] width 43 height 11
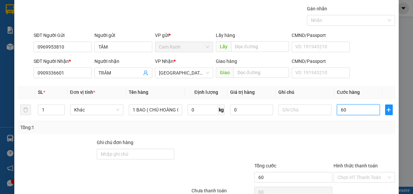
scroll to position [52, 0]
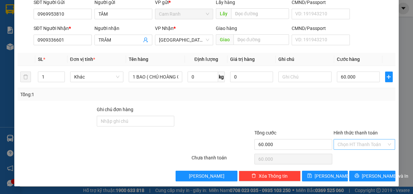
click at [350, 145] on input "Hình thức thanh toán" at bounding box center [362, 144] width 49 height 10
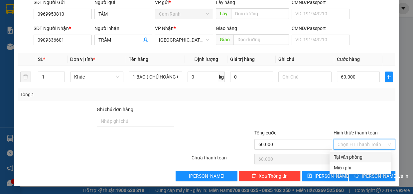
drag, startPoint x: 350, startPoint y: 155, endPoint x: 361, endPoint y: 169, distance: 17.7
click at [351, 156] on div "Tại văn phòng" at bounding box center [360, 156] width 53 height 7
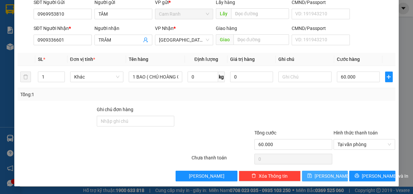
click at [328, 177] on span "[PERSON_NAME]" at bounding box center [333, 175] width 36 height 7
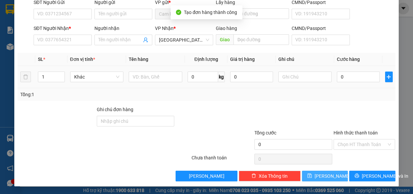
scroll to position [0, 0]
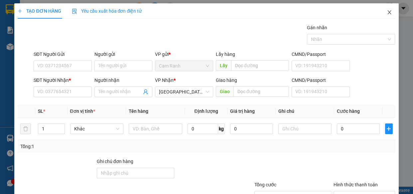
click at [387, 12] on icon "close" at bounding box center [389, 12] width 5 height 5
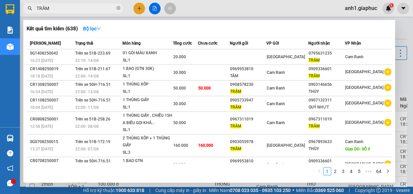
click at [64, 9] on input "TRÂM" at bounding box center [76, 8] width 79 height 7
click at [119, 9] on icon "close-circle" at bounding box center [118, 8] width 4 height 4
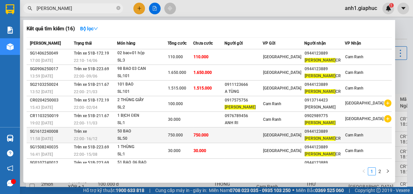
scroll to position [41, 0]
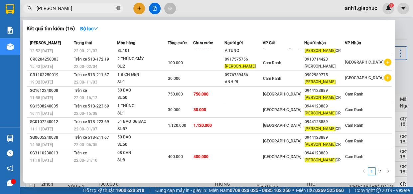
drag, startPoint x: 118, startPoint y: 7, endPoint x: 120, endPoint y: 10, distance: 3.5
click at [118, 8] on icon "close-circle" at bounding box center [118, 8] width 4 height 4
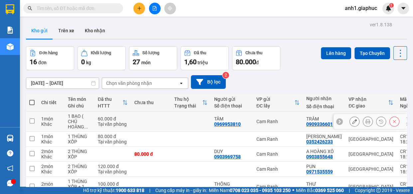
click at [366, 120] on icon at bounding box center [368, 121] width 5 height 5
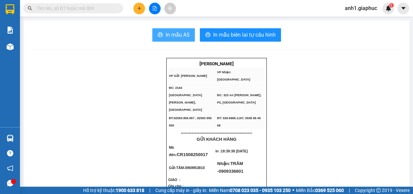
click at [166, 33] on span "In mẫu A5" at bounding box center [178, 35] width 24 height 8
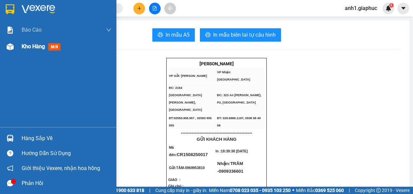
click at [31, 51] on div "Kho hàng mới" at bounding box center [67, 46] width 90 height 17
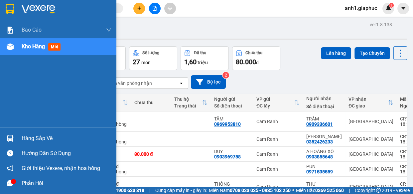
drag, startPoint x: 34, startPoint y: 49, endPoint x: 120, endPoint y: 90, distance: 94.8
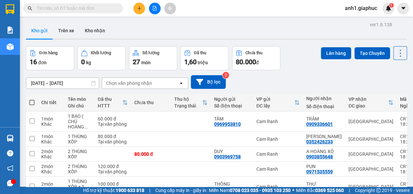
click at [75, 3] on span at bounding box center [73, 8] width 100 height 10
click at [50, 7] on input "text" at bounding box center [76, 8] width 79 height 7
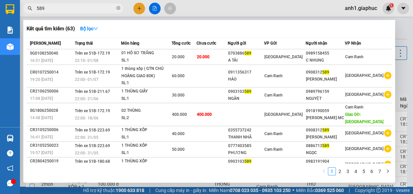
drag, startPoint x: 118, startPoint y: 8, endPoint x: 105, endPoint y: 9, distance: 13.0
click at [118, 8] on icon "close-circle" at bounding box center [118, 8] width 4 height 4
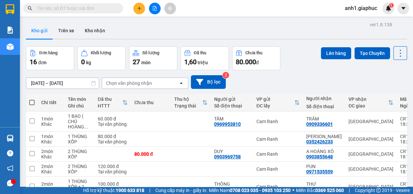
click at [64, 9] on input "text" at bounding box center [76, 8] width 79 height 7
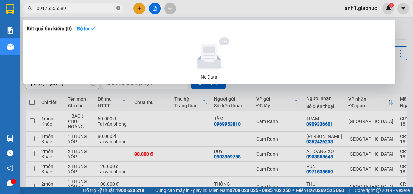
click at [117, 8] on icon "close-circle" at bounding box center [118, 8] width 4 height 4
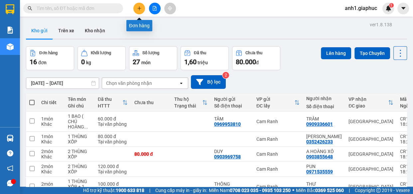
click at [135, 8] on button at bounding box center [139, 9] width 12 height 12
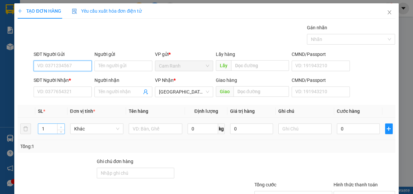
drag, startPoint x: 55, startPoint y: 65, endPoint x: 57, endPoint y: 124, distance: 58.9
click at [56, 65] on input "SĐT Người Gửi" at bounding box center [63, 66] width 58 height 11
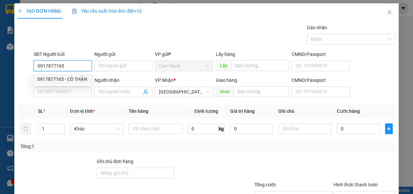
click at [76, 77] on div "0917877165 - CÔ THẬN" at bounding box center [62, 79] width 50 height 7
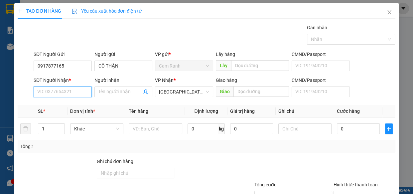
click at [61, 91] on input "SĐT Người Nhận *" at bounding box center [63, 92] width 58 height 11
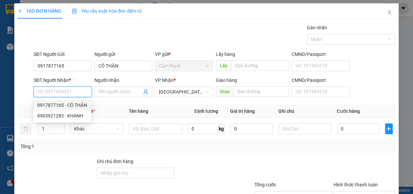
click at [53, 92] on input "SĐT Người Nhận *" at bounding box center [63, 92] width 58 height 11
click at [43, 92] on input "SĐT Người Nhận *" at bounding box center [63, 92] width 58 height 11
click at [66, 116] on div "0903921283 - KHÁNH" at bounding box center [62, 115] width 50 height 7
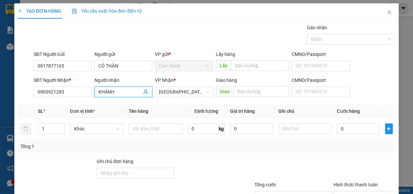
click at [118, 91] on input "KHÁNH" at bounding box center [121, 91] width 44 height 7
click at [129, 92] on input "KHÁNH ( UYÊN )" at bounding box center [121, 91] width 44 height 7
click at [47, 128] on input "1" at bounding box center [51, 129] width 26 height 10
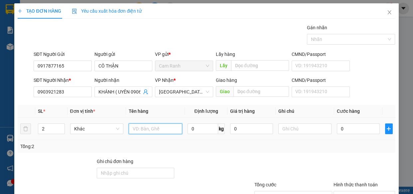
click at [154, 126] on input "text" at bounding box center [156, 128] width 54 height 11
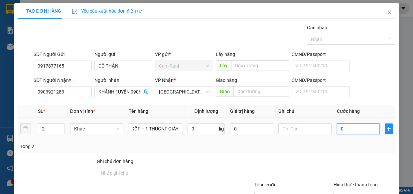
click at [354, 127] on input "0" at bounding box center [358, 128] width 43 height 11
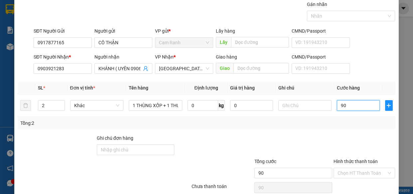
scroll to position [52, 0]
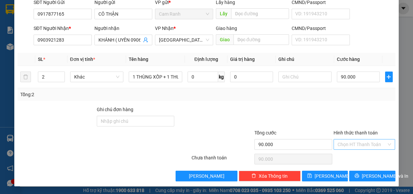
click at [353, 146] on input "Hình thức thanh toán" at bounding box center [362, 144] width 49 height 10
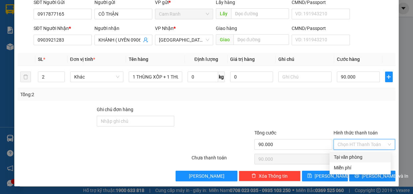
click at [352, 159] on div "Tại văn phòng" at bounding box center [360, 156] width 53 height 7
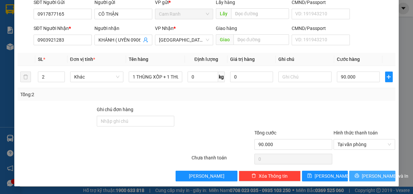
click at [358, 175] on icon "printer" at bounding box center [357, 176] width 4 height 4
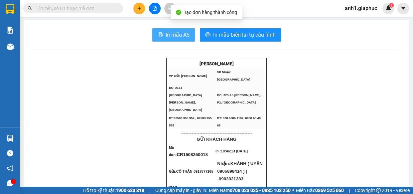
click at [176, 39] on span "In mẫu A5" at bounding box center [178, 35] width 24 height 8
click at [166, 37] on span "In mẫu A5" at bounding box center [178, 35] width 24 height 8
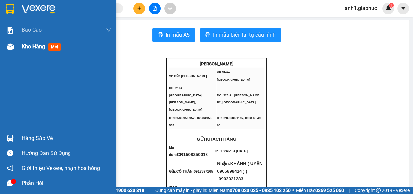
click at [33, 45] on span "Kho hàng" at bounding box center [33, 46] width 23 height 6
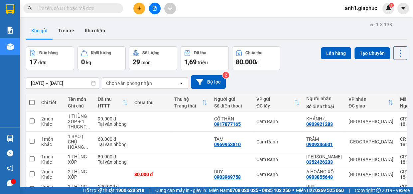
click at [139, 6] on icon "plus" at bounding box center [139, 8] width 5 height 5
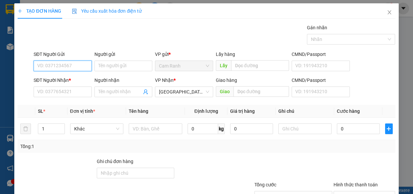
click at [55, 64] on input "SĐT Người Gửi" at bounding box center [63, 66] width 58 height 11
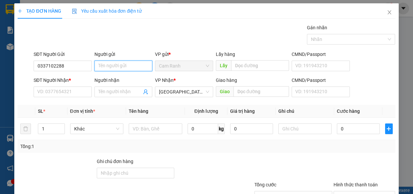
click at [113, 67] on input "Người gửi" at bounding box center [124, 66] width 58 height 11
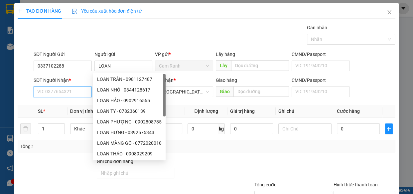
click at [61, 94] on input "SĐT Người Nhận *" at bounding box center [63, 92] width 58 height 11
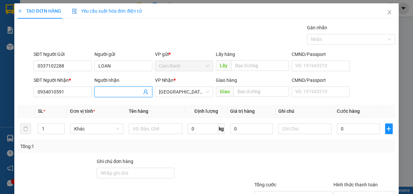
click at [111, 94] on input "Người nhận" at bounding box center [121, 91] width 44 height 7
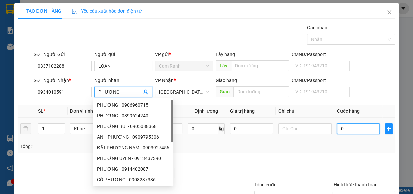
click at [343, 131] on input "0" at bounding box center [358, 128] width 43 height 11
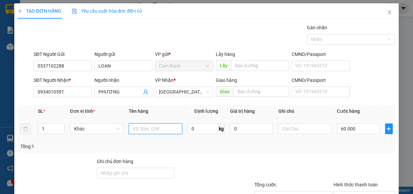
click at [141, 130] on input "text" at bounding box center [156, 128] width 54 height 11
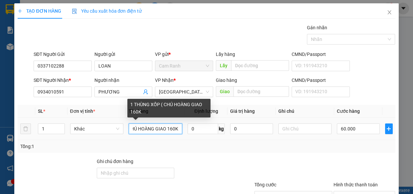
click at [170, 129] on input "1 THÙNG XỐP ( CHÚ HOÀNG GIAO 160K" at bounding box center [156, 128] width 54 height 11
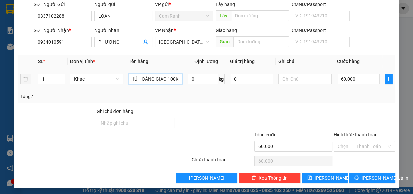
scroll to position [52, 0]
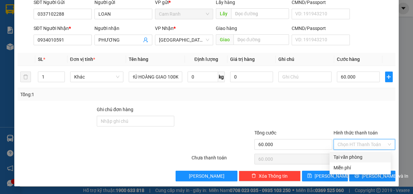
click at [349, 143] on input "Hình thức thanh toán" at bounding box center [362, 144] width 49 height 10
click at [350, 155] on div "Tại văn phòng" at bounding box center [360, 156] width 53 height 7
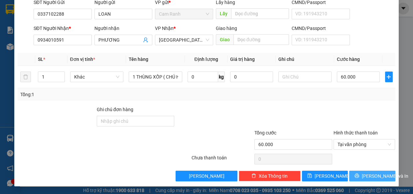
click at [359, 175] on icon "printer" at bounding box center [357, 176] width 4 height 4
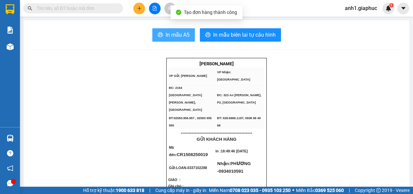
click at [171, 37] on span "In mẫu A5" at bounding box center [178, 35] width 24 height 8
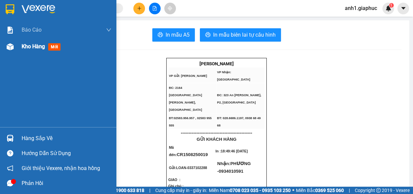
click at [27, 46] on span "Kho hàng" at bounding box center [33, 46] width 23 height 6
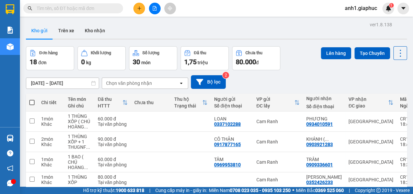
click at [140, 11] on button at bounding box center [139, 9] width 12 height 12
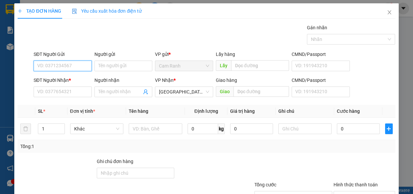
click at [53, 67] on input "SĐT Người Gửi" at bounding box center [63, 66] width 58 height 11
click at [75, 80] on div "0905528876 - THY" at bounding box center [62, 79] width 50 height 7
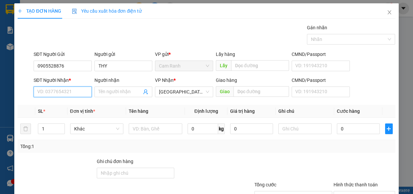
click at [72, 89] on input "SĐT Người Nhận *" at bounding box center [63, 92] width 58 height 11
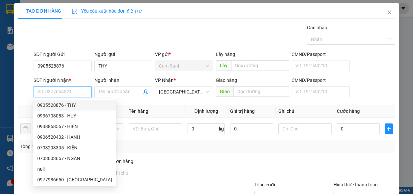
click at [60, 89] on input "SĐT Người Nhận *" at bounding box center [63, 92] width 58 height 11
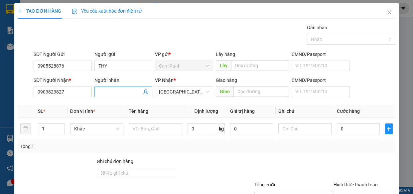
click at [118, 93] on input "Người nhận" at bounding box center [121, 91] width 44 height 7
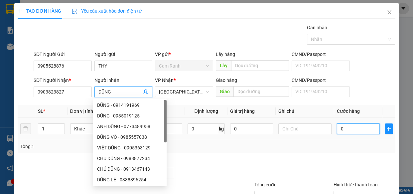
click at [345, 129] on input "0" at bounding box center [358, 128] width 43 height 11
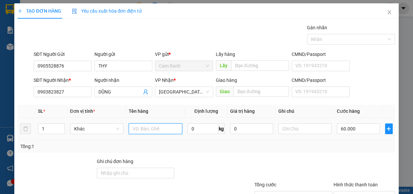
click at [140, 131] on input "text" at bounding box center [156, 128] width 54 height 11
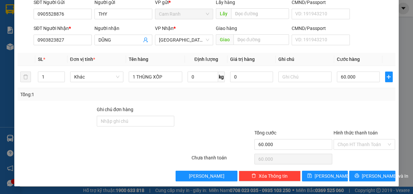
click at [359, 138] on div "Hình thức thanh toán" at bounding box center [365, 134] width 62 height 10
click at [360, 141] on input "Hình thức thanh toán" at bounding box center [362, 144] width 49 height 10
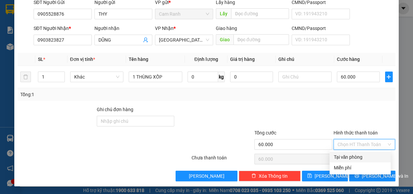
click at [354, 156] on div "Tại văn phòng" at bounding box center [360, 156] width 53 height 7
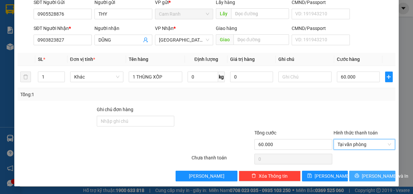
drag, startPoint x: 362, startPoint y: 175, endPoint x: 369, endPoint y: 176, distance: 7.1
click at [362, 176] on span "[PERSON_NAME] và In" at bounding box center [385, 175] width 47 height 7
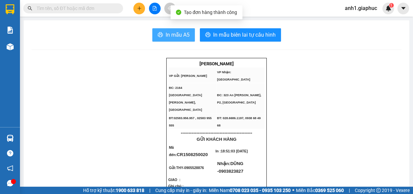
click at [176, 33] on span "In mẫu A5" at bounding box center [178, 35] width 24 height 8
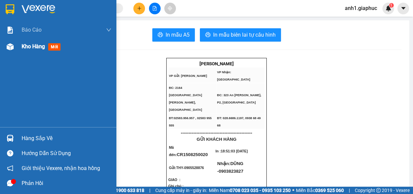
click at [33, 45] on span "Kho hàng" at bounding box center [33, 46] width 23 height 6
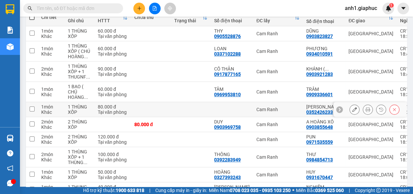
scroll to position [91, 0]
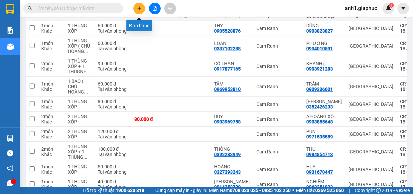
click at [139, 10] on icon "plus" at bounding box center [139, 8] width 0 height 4
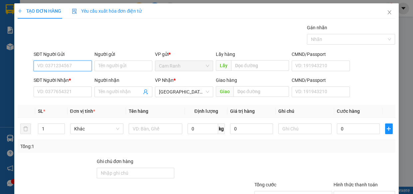
click at [66, 63] on input "SĐT Người Gửi" at bounding box center [63, 66] width 58 height 11
type input "0907449226"
click at [105, 67] on input "Người gửi" at bounding box center [124, 66] width 58 height 11
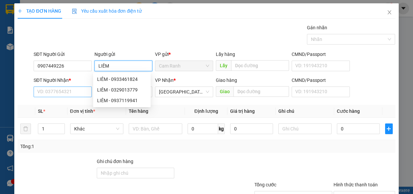
type input "LIÊM"
click at [56, 93] on input "SĐT Người Nhận *" at bounding box center [63, 92] width 58 height 11
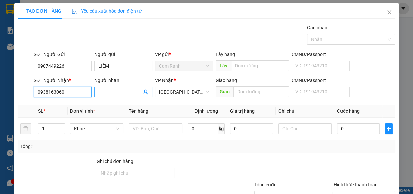
type input "0938163060"
click at [115, 93] on input "Người nhận" at bounding box center [121, 91] width 44 height 7
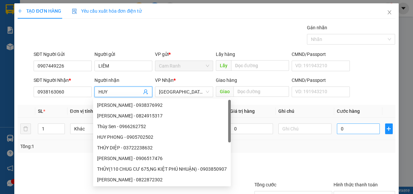
type input "HUY"
click at [356, 126] on input "0" at bounding box center [358, 128] width 43 height 11
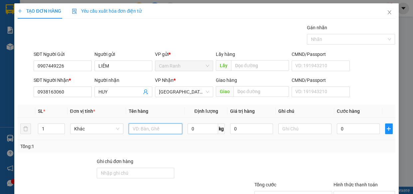
click at [148, 129] on input "text" at bounding box center [156, 128] width 54 height 11
type input "1 CỤC MÀU XANH"
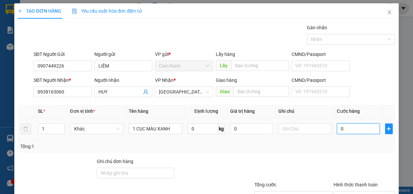
click at [352, 128] on input "0" at bounding box center [358, 128] width 43 height 11
type input "5"
type input "50"
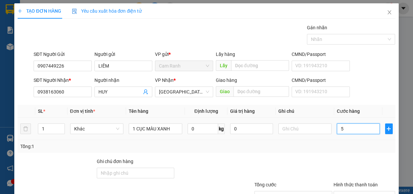
type input "50"
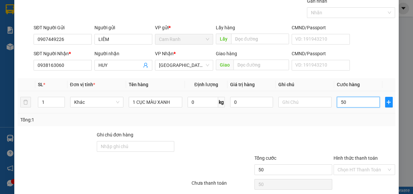
scroll to position [52, 0]
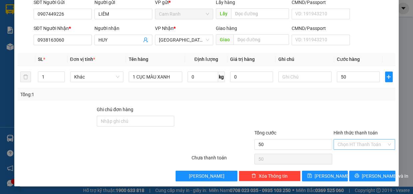
type input "50.000"
click at [350, 142] on input "Hình thức thanh toán" at bounding box center [362, 144] width 49 height 10
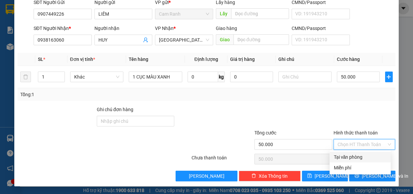
click at [363, 155] on div "Tại văn phòng" at bounding box center [360, 156] width 53 height 7
type input "0"
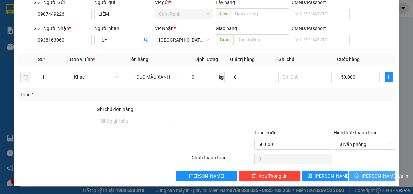
click at [361, 172] on button "[PERSON_NAME] và In" at bounding box center [372, 176] width 46 height 11
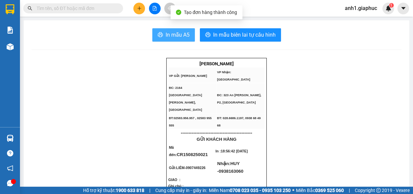
click at [166, 34] on span "In mẫu A5" at bounding box center [178, 35] width 24 height 8
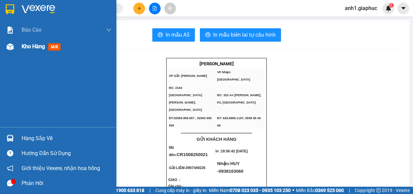
click at [24, 45] on span "Kho hàng" at bounding box center [33, 46] width 23 height 6
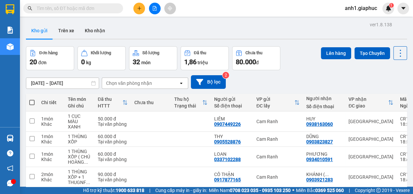
click at [141, 10] on icon "plus" at bounding box center [139, 8] width 5 height 5
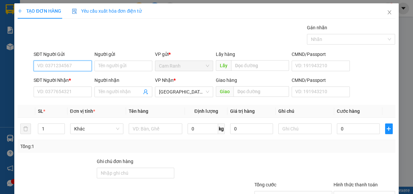
click at [40, 66] on input "SĐT Người Gửi" at bounding box center [63, 66] width 58 height 11
type input "0972233208"
click at [76, 80] on div "0972233208 - [PERSON_NAME]" at bounding box center [70, 79] width 66 height 7
type input "KHÁNH"
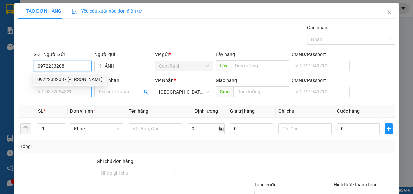
type input "0972233208"
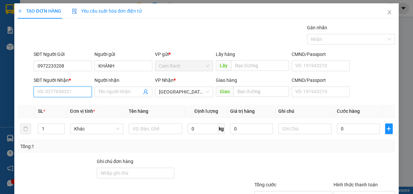
click at [74, 92] on input "SĐT Người Nhận *" at bounding box center [63, 92] width 58 height 11
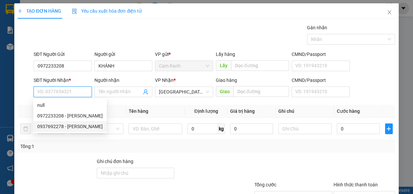
click at [76, 127] on div "0937692278 - [PERSON_NAME]" at bounding box center [70, 126] width 66 height 7
type input "0937692278"
type input "THẢO"
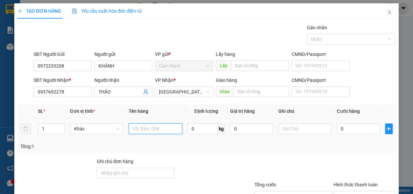
click at [144, 130] on input "text" at bounding box center [156, 128] width 54 height 11
type input "1 THÙNG GIẤY"
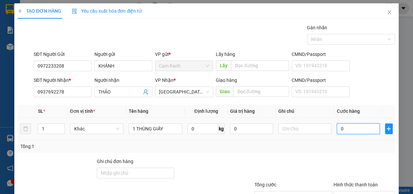
click at [338, 128] on input "0" at bounding box center [358, 128] width 43 height 11
type input "4"
type input "40"
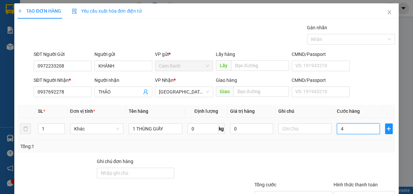
type input "40"
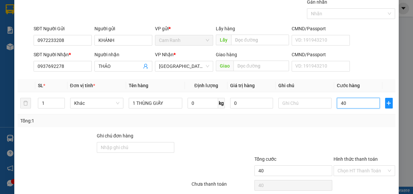
scroll to position [52, 0]
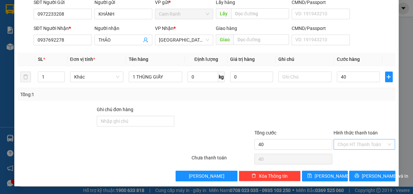
type input "40.000"
click at [345, 143] on input "Hình thức thanh toán" at bounding box center [362, 144] width 49 height 10
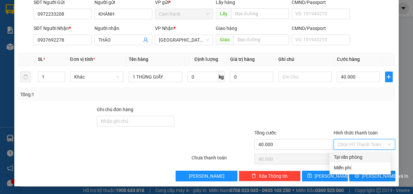
drag, startPoint x: 348, startPoint y: 156, endPoint x: 352, endPoint y: 159, distance: 4.8
click at [348, 156] on div "Tại văn phòng" at bounding box center [360, 156] width 53 height 7
type input "0"
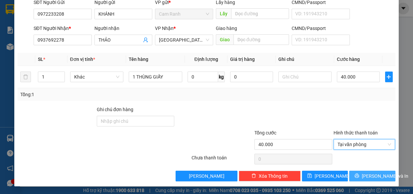
click at [370, 177] on span "[PERSON_NAME] và In" at bounding box center [385, 175] width 47 height 7
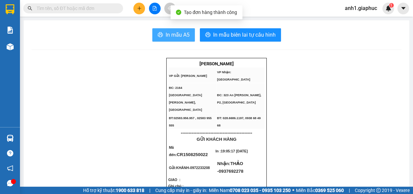
drag, startPoint x: 175, startPoint y: 33, endPoint x: 344, endPoint y: 98, distance: 181.4
click at [175, 33] on span "In mẫu A5" at bounding box center [178, 35] width 24 height 8
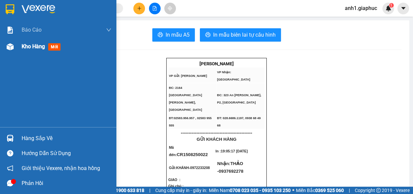
click at [36, 47] on span "Kho hàng" at bounding box center [33, 46] width 23 height 6
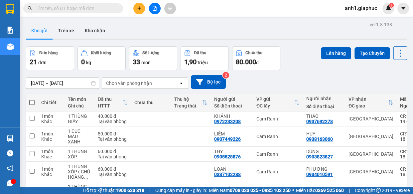
click at [138, 9] on icon "plus" at bounding box center [139, 8] width 5 height 5
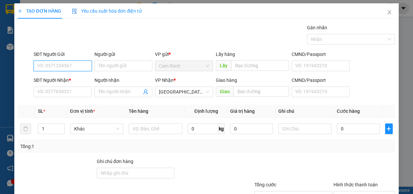
click at [49, 66] on input "SĐT Người Gửi" at bounding box center [63, 66] width 58 height 11
type input "0"
type input "0846378778"
click at [76, 80] on div "0846378778 - KHOA" at bounding box center [62, 79] width 50 height 7
type input "KHOA"
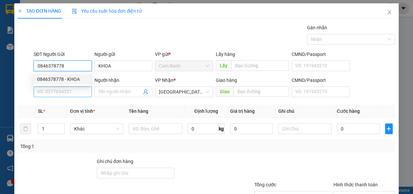
type input "0846378778"
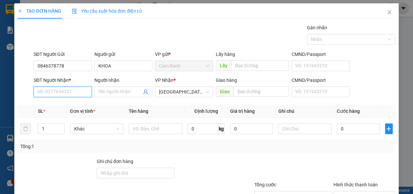
click at [70, 88] on input "SĐT Người Nhận *" at bounding box center [63, 92] width 58 height 11
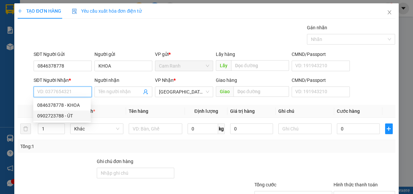
click at [70, 116] on div "0902723788 - ÚT" at bounding box center [62, 115] width 50 height 7
type input "0902723788"
type input "ÚT"
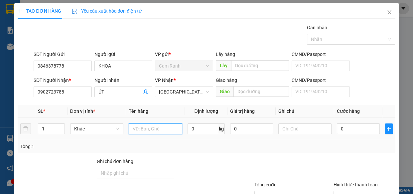
click at [139, 130] on input "text" at bounding box center [156, 128] width 54 height 11
type input "1 THÙNG XỐP"
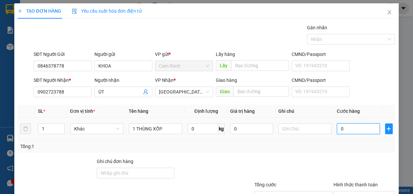
type input "1"
type input "13"
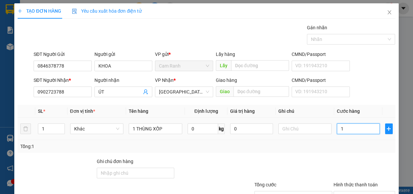
type input "13"
type input "130"
type input "13"
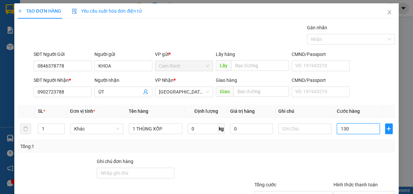
type input "13"
type input "1"
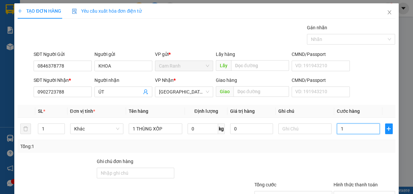
type input "12"
type input "120"
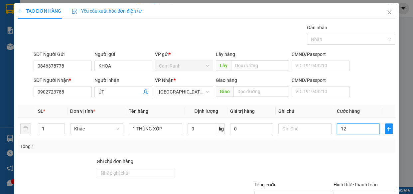
type input "120"
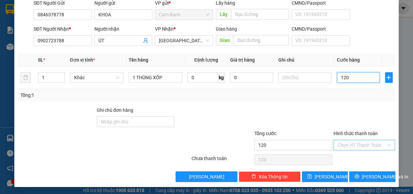
scroll to position [52, 0]
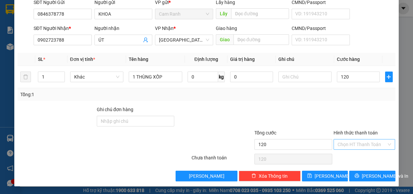
type input "120.000"
click at [353, 143] on input "Hình thức thanh toán" at bounding box center [362, 144] width 49 height 10
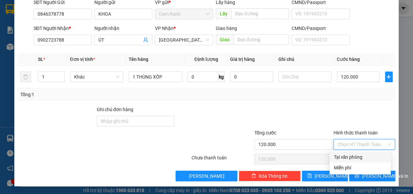
click at [356, 156] on div "Tại văn phòng" at bounding box center [360, 156] width 53 height 7
type input "0"
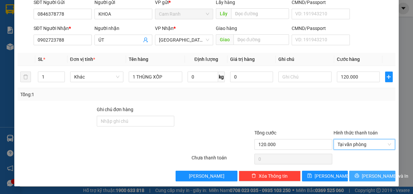
click at [367, 174] on span "[PERSON_NAME] và In" at bounding box center [385, 175] width 47 height 7
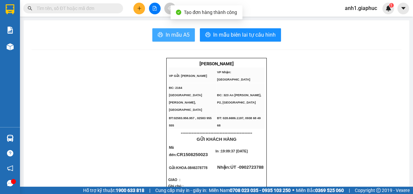
click at [177, 32] on span "In mẫu A5" at bounding box center [178, 35] width 24 height 8
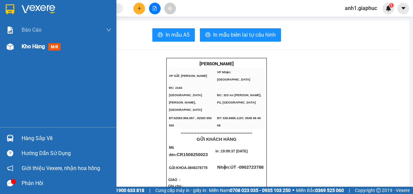
click at [35, 47] on span "Kho hàng" at bounding box center [33, 46] width 23 height 6
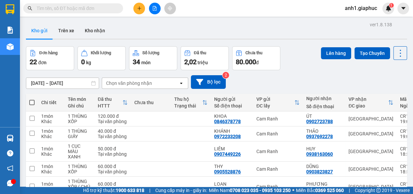
click at [136, 8] on button at bounding box center [139, 9] width 12 height 12
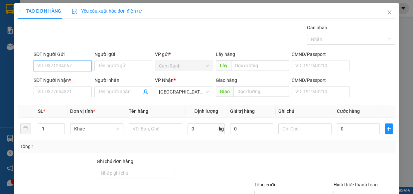
click at [47, 66] on input "SĐT Người Gửi" at bounding box center [63, 66] width 58 height 11
type input "0911355846"
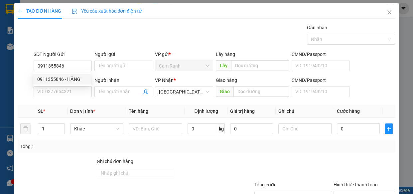
drag, startPoint x: 0, startPoint y: 30, endPoint x: 172, endPoint y: 31, distance: 171.8
click at [173, 31] on div "Gán nhãn Nhãn" at bounding box center [214, 35] width 365 height 23
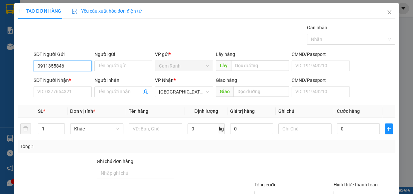
click at [71, 70] on input "0911355846" at bounding box center [63, 66] width 58 height 11
click at [66, 79] on div "0911355846 - HẰNG" at bounding box center [62, 79] width 50 height 7
type input "HẰNG"
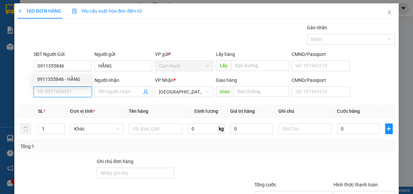
click at [58, 91] on input "SĐT Người Nhận *" at bounding box center [63, 92] width 58 height 11
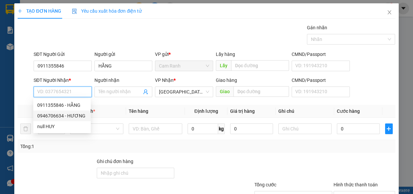
click at [69, 116] on div "0946706634 - HƯƠNG" at bounding box center [62, 115] width 50 height 7
type input "0946706634"
type input "HƯƠNG"
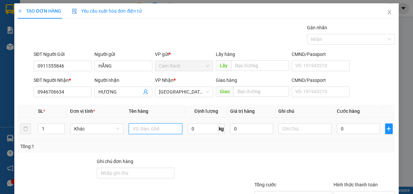
click at [142, 127] on input "text" at bounding box center [156, 128] width 54 height 11
type input "1 THÙNG XỐP"
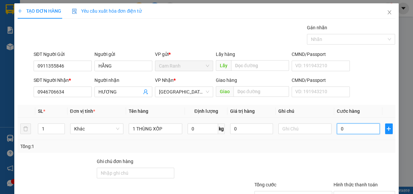
click at [337, 132] on input "0" at bounding box center [358, 128] width 43 height 11
type input "3"
type input "30"
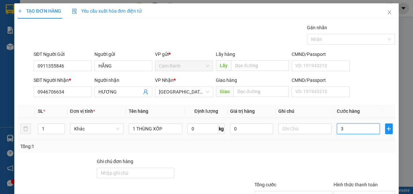
type input "30"
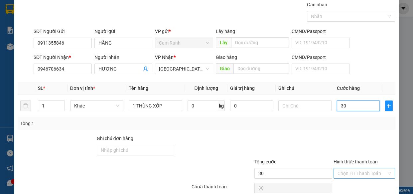
scroll to position [52, 0]
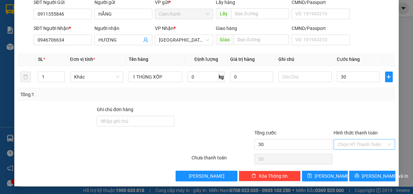
type input "30.000"
click at [362, 147] on input "Hình thức thanh toán" at bounding box center [362, 144] width 49 height 10
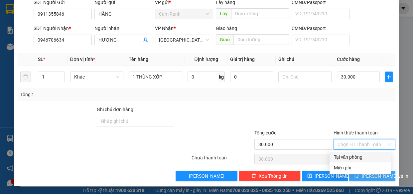
drag, startPoint x: 358, startPoint y: 155, endPoint x: 362, endPoint y: 174, distance: 19.0
click at [358, 156] on div "Tại văn phòng" at bounding box center [360, 156] width 53 height 7
type input "0"
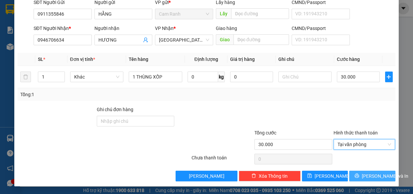
click at [362, 174] on button "[PERSON_NAME] và In" at bounding box center [372, 176] width 46 height 11
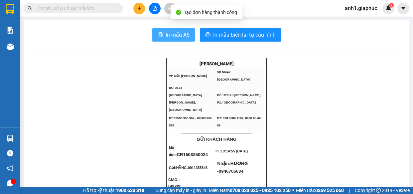
click at [166, 35] on span "In mẫu A5" at bounding box center [178, 35] width 24 height 8
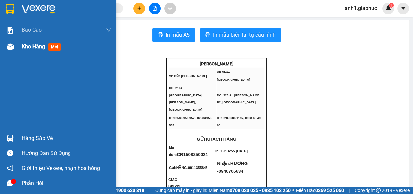
click at [32, 48] on span "Kho hàng" at bounding box center [33, 46] width 23 height 6
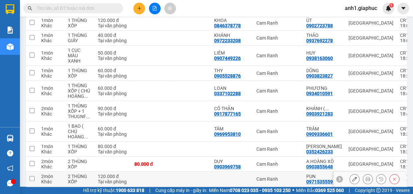
scroll to position [27, 0]
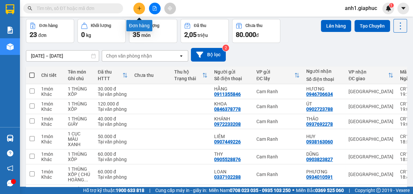
click at [137, 9] on icon "plus" at bounding box center [139, 8] width 5 height 5
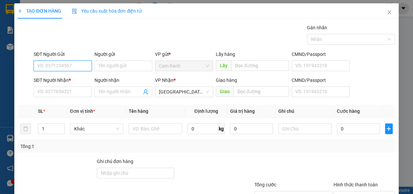
click at [55, 67] on input "SĐT Người Gửi" at bounding box center [63, 66] width 58 height 11
click at [112, 67] on input "Người gửi" at bounding box center [124, 66] width 58 height 11
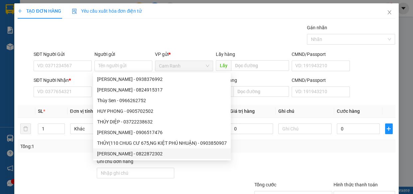
click at [290, 154] on div "Transit Pickup Surcharge Ids Transit Deliver Surcharge Ids Transit Deliver Surc…" at bounding box center [207, 128] width 378 height 209
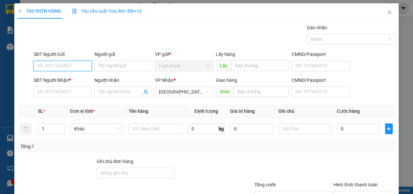
click at [62, 64] on input "SĐT Người Gửi" at bounding box center [63, 66] width 58 height 11
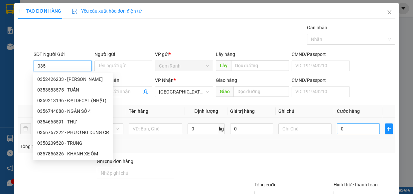
type input "035"
click at [341, 133] on input "0" at bounding box center [358, 128] width 43 height 11
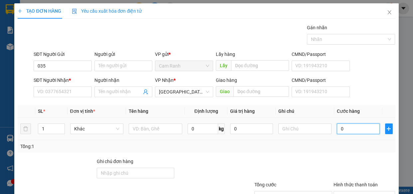
type input "3"
type input "30"
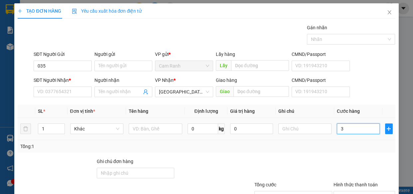
type input "30"
type input "30.000"
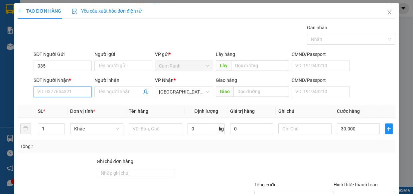
click at [46, 91] on input "SĐT Người Nhận *" at bounding box center [63, 92] width 58 height 11
type input "0948095960"
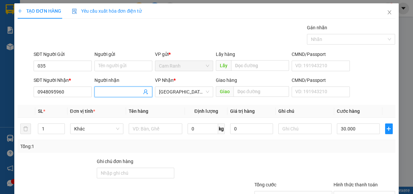
click at [113, 92] on input "Người nhận" at bounding box center [121, 91] width 44 height 7
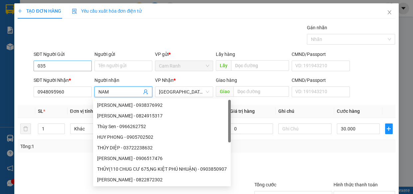
type input "NAM"
click at [47, 67] on input "035" at bounding box center [63, 66] width 58 height 11
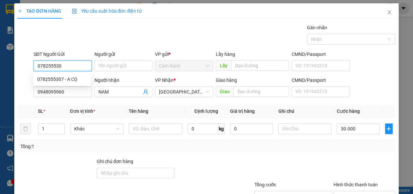
type input "0782555307"
click at [74, 78] on div "0782555307 - A CỌ" at bounding box center [62, 79] width 50 height 7
type input "A CỌ"
type input "0782555307"
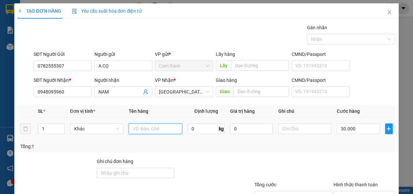
click at [163, 131] on input "text" at bounding box center [156, 128] width 54 height 11
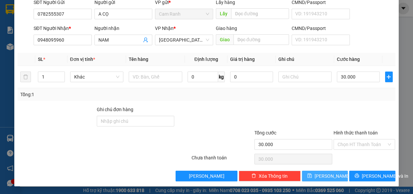
click at [334, 177] on button "[PERSON_NAME]" at bounding box center [325, 176] width 46 height 11
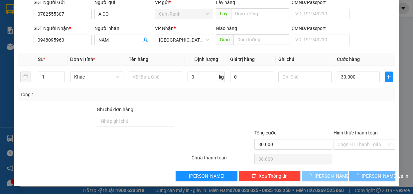
type input "0"
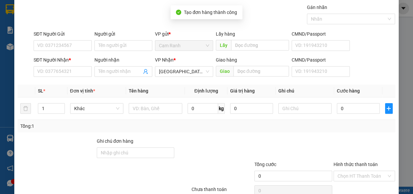
scroll to position [0, 0]
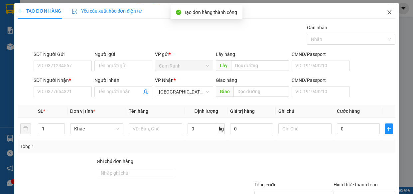
drag, startPoint x: 384, startPoint y: 10, endPoint x: 142, endPoint y: 17, distance: 241.7
click at [387, 10] on icon "close" at bounding box center [389, 12] width 5 height 5
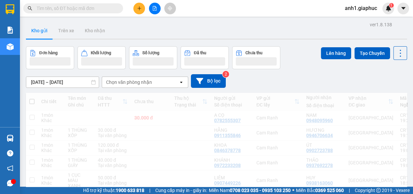
click at [138, 9] on icon "plus" at bounding box center [139, 8] width 5 height 5
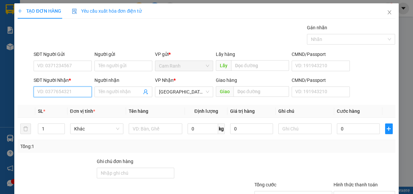
click at [58, 93] on input "SĐT Người Nhận *" at bounding box center [63, 92] width 58 height 11
type input "0906958577"
click at [55, 103] on div "0906958577 - SƠN" at bounding box center [62, 105] width 50 height 7
type input "SƠN"
type input "0906958577"
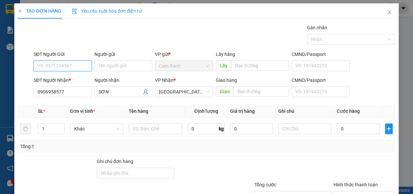
click at [53, 68] on input "SĐT Người Gửi" at bounding box center [63, 66] width 58 height 11
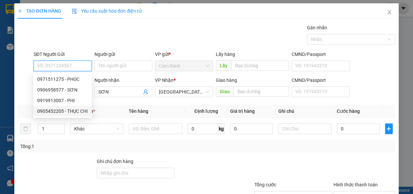
click at [72, 110] on div "0905452205 - THỤC CHI" at bounding box center [62, 111] width 51 height 7
type input "0905452205"
type input "THỤC CHI"
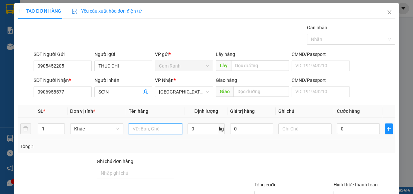
click at [151, 128] on input "text" at bounding box center [156, 128] width 54 height 11
type input "1 HỘP GIẤY"
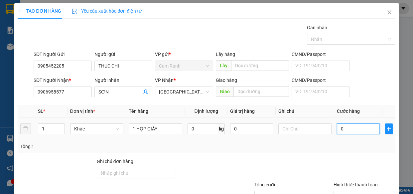
click at [343, 128] on input "0" at bounding box center [358, 128] width 43 height 11
type input "3"
type input "30"
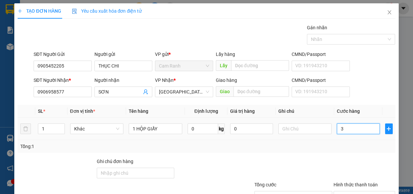
type input "30"
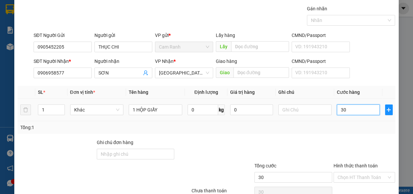
scroll to position [52, 0]
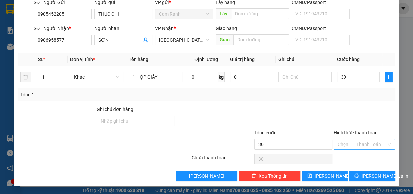
type input "30.000"
click at [353, 140] on input "Hình thức thanh toán" at bounding box center [362, 144] width 49 height 10
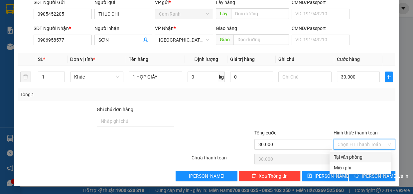
click at [358, 154] on div "Tại văn phòng" at bounding box center [360, 156] width 53 height 7
type input "0"
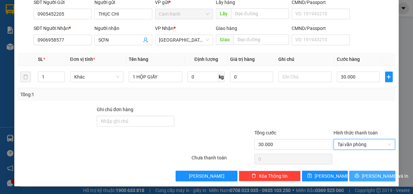
click at [359, 175] on icon "printer" at bounding box center [357, 175] width 5 height 5
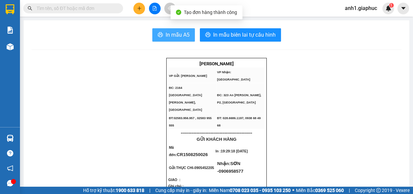
click at [171, 31] on span "In mẫu A5" at bounding box center [178, 35] width 24 height 8
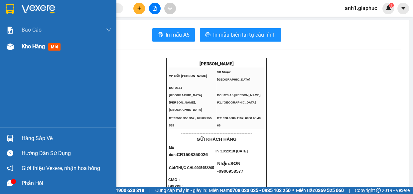
click at [36, 49] on span "Kho hàng" at bounding box center [33, 46] width 23 height 6
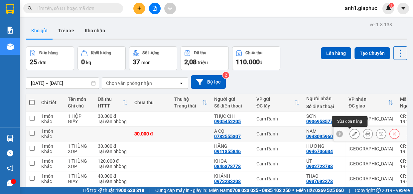
click at [352, 135] on icon at bounding box center [354, 133] width 5 height 5
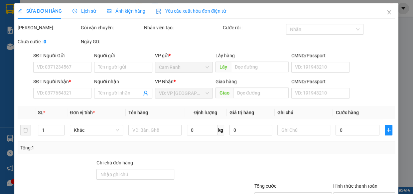
type input "0782555307"
type input "A CỌ"
type input "0948095960"
type input "NAM"
type input "30.000"
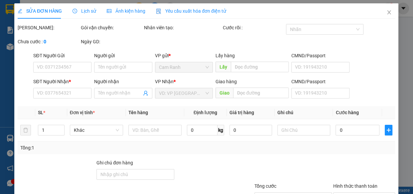
type input "30.000"
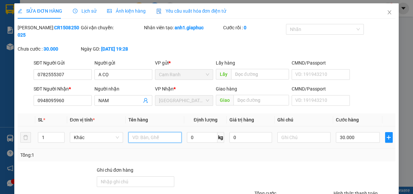
click at [152, 137] on input "text" at bounding box center [154, 137] width 53 height 11
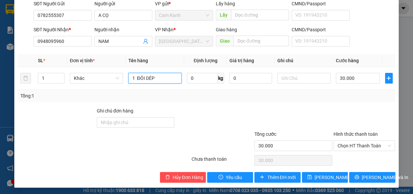
scroll to position [61, 0]
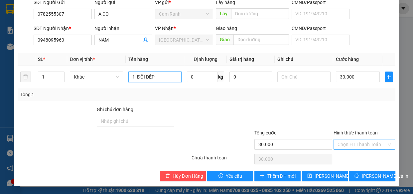
type input "1 ĐÔI DÉP"
click at [350, 145] on input "Hình thức thanh toán" at bounding box center [362, 144] width 49 height 10
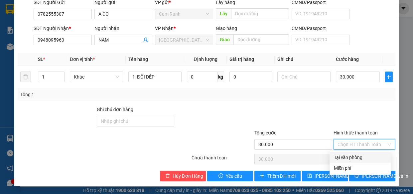
click at [358, 156] on div "Tại văn phòng" at bounding box center [360, 157] width 53 height 7
type input "0"
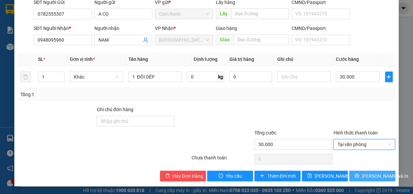
click at [366, 177] on span "[PERSON_NAME] và In" at bounding box center [385, 175] width 47 height 7
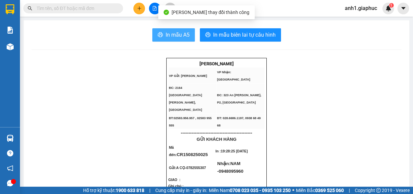
click at [173, 36] on span "In mẫu A5" at bounding box center [178, 35] width 24 height 8
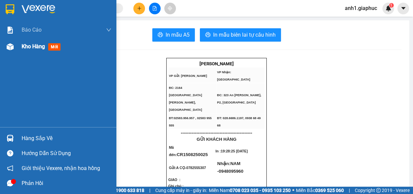
click at [34, 47] on span "Kho hàng" at bounding box center [33, 46] width 23 height 6
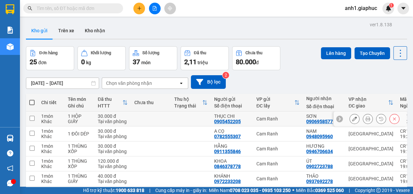
click at [366, 120] on icon at bounding box center [368, 118] width 5 height 5
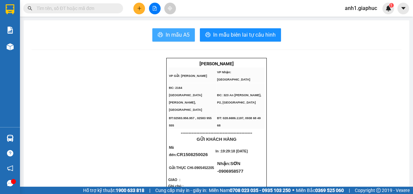
drag, startPoint x: 171, startPoint y: 36, endPoint x: 301, endPoint y: 91, distance: 141.3
click at [171, 36] on span "In mẫu A5" at bounding box center [178, 35] width 24 height 8
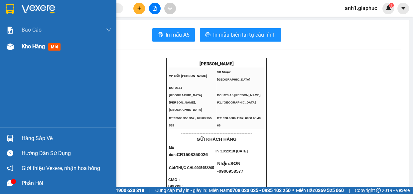
drag, startPoint x: 30, startPoint y: 44, endPoint x: 23, endPoint y: 90, distance: 46.7
click at [31, 44] on span "Kho hàng" at bounding box center [33, 46] width 23 height 6
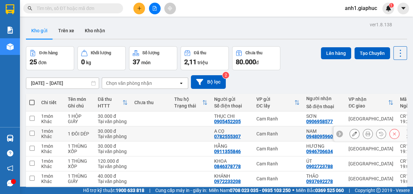
click at [352, 134] on icon at bounding box center [354, 133] width 5 height 5
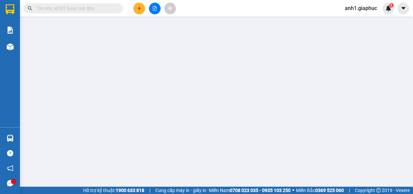
type input "0782555307"
type input "A CỌ"
type input "0948095960"
type input "NAM"
type input "30.000"
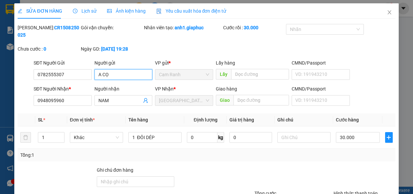
click at [118, 74] on input "A CỌ" at bounding box center [124, 74] width 58 height 11
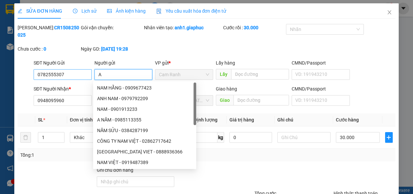
type input "A"
click at [66, 73] on input "0782555307" at bounding box center [63, 74] width 58 height 11
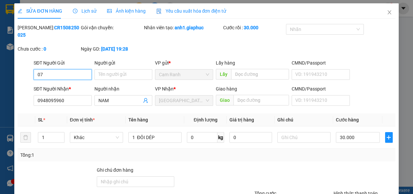
type input "0"
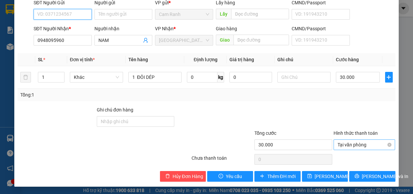
scroll to position [61, 0]
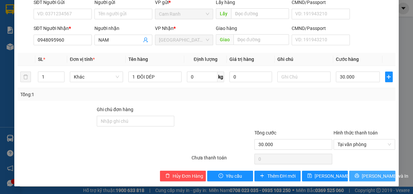
click at [362, 176] on span "[PERSON_NAME] và In" at bounding box center [385, 175] width 47 height 7
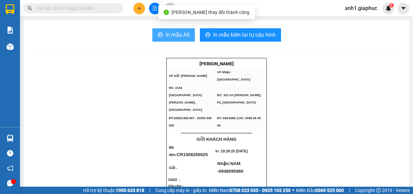
click at [175, 36] on span "In mẫu A5" at bounding box center [178, 35] width 24 height 8
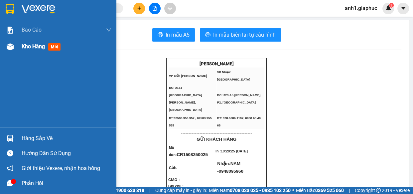
click at [28, 47] on span "Kho hàng" at bounding box center [33, 46] width 23 height 6
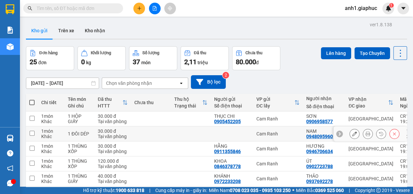
click at [366, 134] on icon at bounding box center [368, 133] width 5 height 5
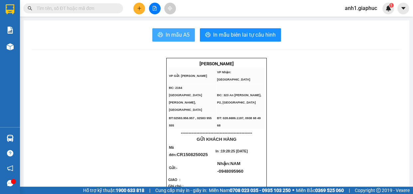
click at [174, 33] on span "In mẫu A5" at bounding box center [178, 35] width 24 height 8
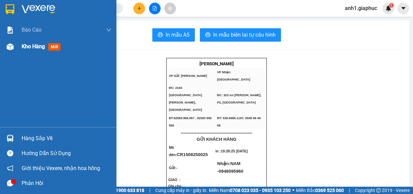
click at [40, 45] on span "Kho hàng" at bounding box center [33, 46] width 23 height 6
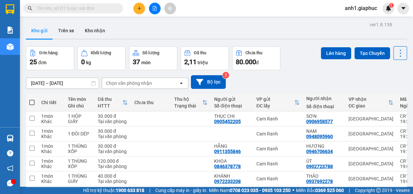
click at [45, 7] on input "text" at bounding box center [76, 8] width 79 height 7
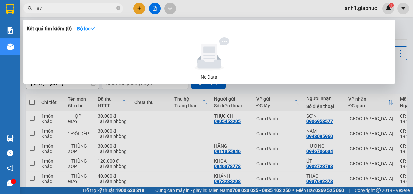
type input "874"
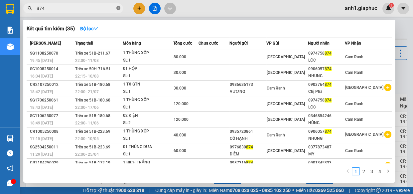
click at [119, 8] on icon "close-circle" at bounding box center [118, 8] width 4 height 4
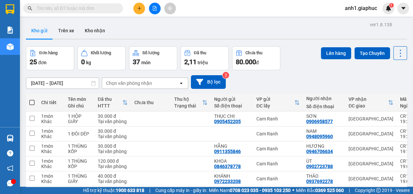
click at [62, 9] on input "text" at bounding box center [76, 8] width 79 height 7
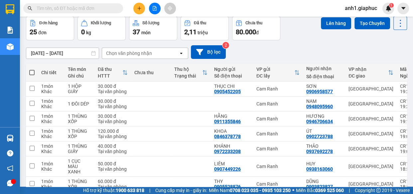
click at [63, 10] on input "text" at bounding box center [76, 8] width 79 height 7
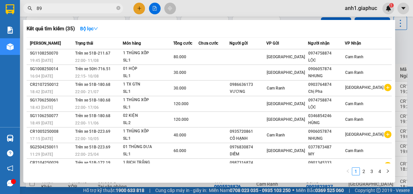
type input "896"
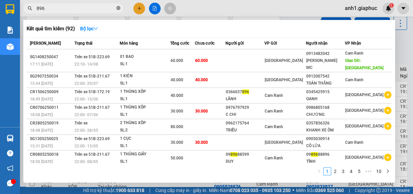
click at [118, 8] on icon "close-circle" at bounding box center [118, 8] width 4 height 4
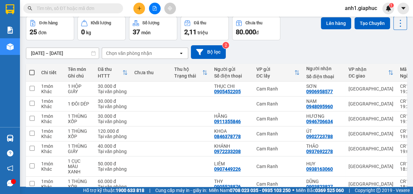
click at [64, 8] on input "text" at bounding box center [76, 8] width 79 height 7
click at [141, 8] on icon "plus" at bounding box center [139, 8] width 4 height 0
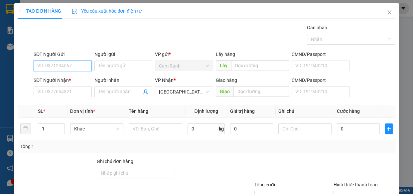
click at [66, 64] on input "SĐT Người Gửi" at bounding box center [63, 66] width 58 height 11
type input "0944424125"
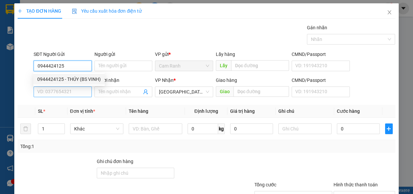
drag, startPoint x: 66, startPoint y: 77, endPoint x: 67, endPoint y: 88, distance: 10.3
click at [66, 78] on div "0944424125 - THÚY (BS VINH)" at bounding box center [69, 79] width 64 height 7
type input "THÚY (BS VINH)"
type input "0944424125"
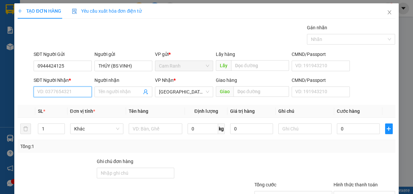
click at [65, 89] on input "SĐT Người Nhận *" at bounding box center [63, 92] width 58 height 11
type input "0943521009"
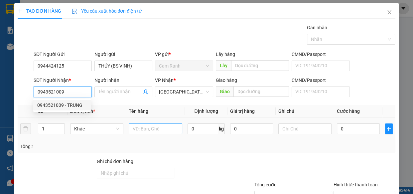
drag, startPoint x: 61, startPoint y: 106, endPoint x: 149, endPoint y: 133, distance: 92.5
click at [62, 106] on div "0943521009 - TRUNG" at bounding box center [62, 105] width 50 height 7
type input "TRUNG"
type input "0943521009"
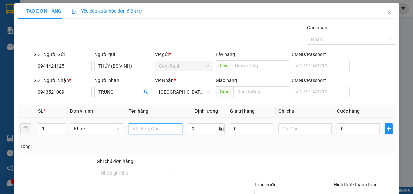
click at [147, 132] on input "text" at bounding box center [156, 128] width 54 height 11
type input "1 HỘP GIẤY MÀU TRẮNG"
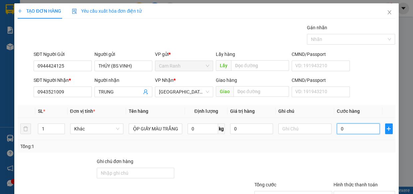
scroll to position [0, 0]
type input "3"
type input "30"
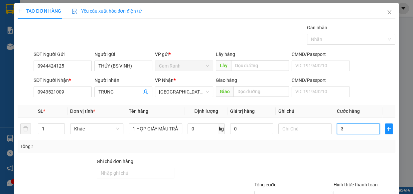
type input "30"
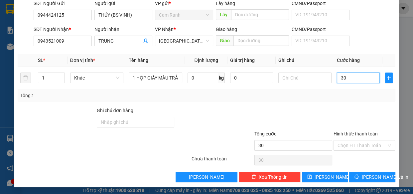
scroll to position [52, 0]
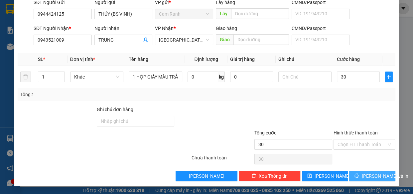
type input "30.000"
drag, startPoint x: 366, startPoint y: 172, endPoint x: 372, endPoint y: 171, distance: 6.1
click at [368, 172] on span "[PERSON_NAME] và In" at bounding box center [385, 175] width 47 height 7
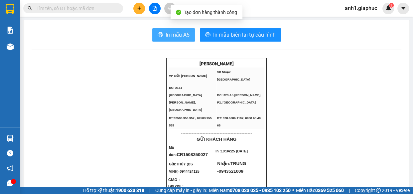
drag, startPoint x: 160, startPoint y: 36, endPoint x: 170, endPoint y: 36, distance: 10.3
click at [163, 36] on button "In mẫu A5" at bounding box center [173, 34] width 43 height 13
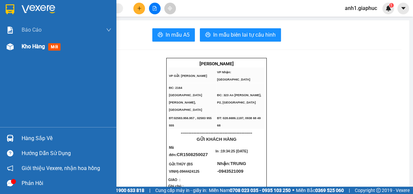
click at [26, 47] on span "Kho hàng" at bounding box center [33, 46] width 23 height 6
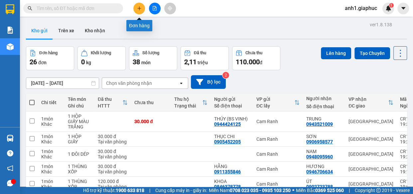
click at [139, 10] on icon "plus" at bounding box center [139, 8] width 5 height 5
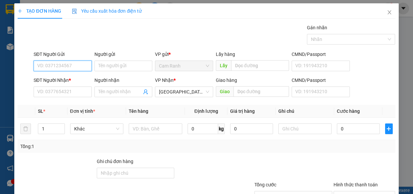
click at [45, 66] on input "SĐT Người Gửi" at bounding box center [63, 66] width 58 height 11
type input "0379426737"
click at [70, 79] on div "0379426737 - XUÂN" at bounding box center [62, 79] width 50 height 7
type input "XUÂN"
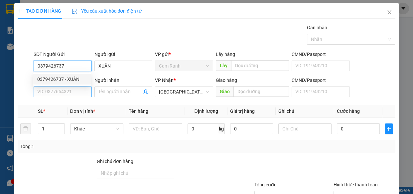
type input "0379426737"
click at [71, 90] on input "SĐT Người Nhận *" at bounding box center [63, 92] width 58 height 11
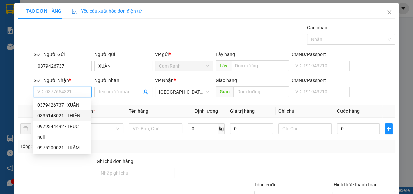
click at [73, 115] on div "0335148021 - THIÊN" at bounding box center [62, 115] width 50 height 7
type input "0335148021"
type input "THIÊN"
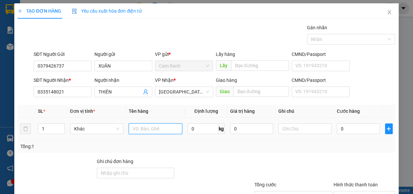
click at [136, 127] on input "text" at bounding box center [156, 128] width 54 height 11
type input "1 THÙNG GIẤY"
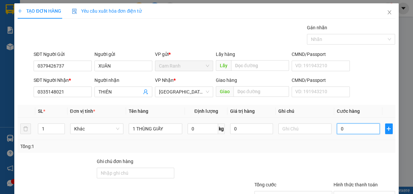
click at [347, 131] on input "0" at bounding box center [358, 128] width 43 height 11
type input "4"
type input "40"
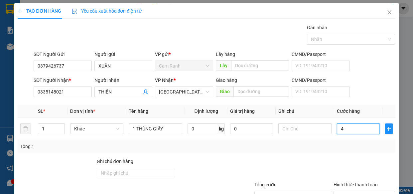
type input "40"
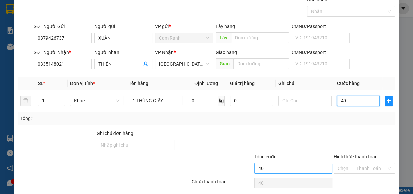
scroll to position [52, 0]
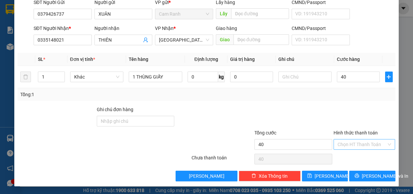
type input "40.000"
click at [365, 147] on input "Hình thức thanh toán" at bounding box center [362, 144] width 49 height 10
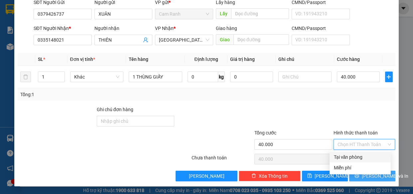
drag, startPoint x: 359, startPoint y: 159, endPoint x: 365, endPoint y: 172, distance: 14.6
click at [359, 159] on div "Tại văn phòng" at bounding box center [360, 156] width 53 height 7
type input "0"
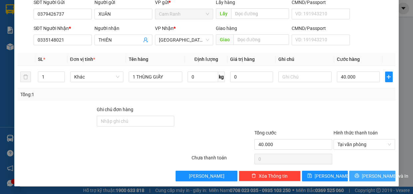
drag, startPoint x: 366, startPoint y: 175, endPoint x: 405, endPoint y: 163, distance: 41.6
click at [367, 176] on span "[PERSON_NAME] và In" at bounding box center [385, 175] width 47 height 7
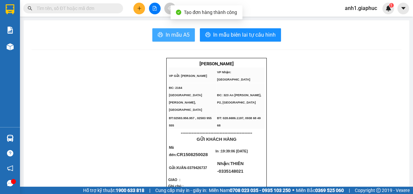
click at [177, 39] on span "In mẫu A5" at bounding box center [178, 35] width 24 height 8
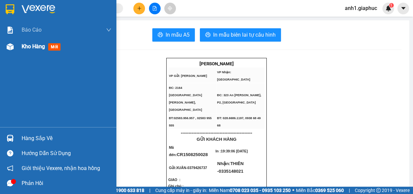
click at [43, 47] on span "Kho hàng" at bounding box center [33, 46] width 23 height 6
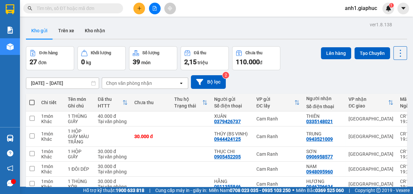
click at [139, 7] on icon "plus" at bounding box center [139, 8] width 5 height 5
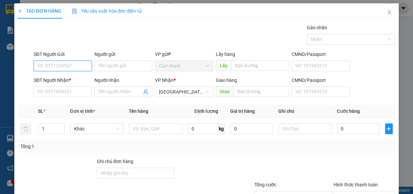
click at [43, 65] on input "SĐT Người Gửi" at bounding box center [63, 66] width 58 height 11
click at [74, 78] on div "0937416632 - [PERSON_NAME]" at bounding box center [70, 79] width 66 height 7
type input "0937416632"
type input "HẢO NGUYỄN"
type input "0937416632"
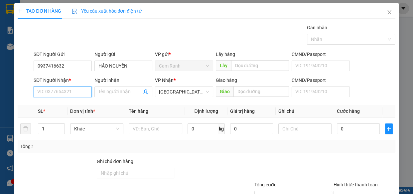
click at [68, 90] on input "SĐT Người Nhận *" at bounding box center [63, 92] width 58 height 11
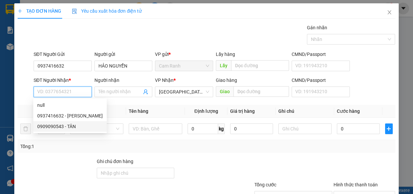
drag, startPoint x: 67, startPoint y: 127, endPoint x: 74, endPoint y: 128, distance: 7.4
click at [67, 127] on div "0909090543 - TÂN" at bounding box center [70, 126] width 66 height 7
type input "0909090543"
type input "TÂN"
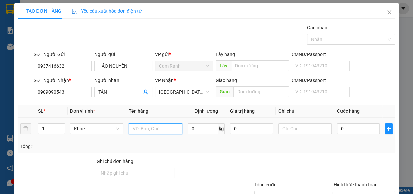
click at [143, 127] on input "text" at bounding box center [156, 128] width 54 height 11
type input "1 HỘP GIẤY NHỎ"
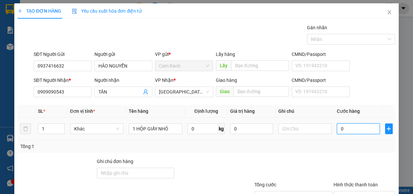
click at [349, 126] on input "0" at bounding box center [358, 128] width 43 height 11
type input "2"
type input "20"
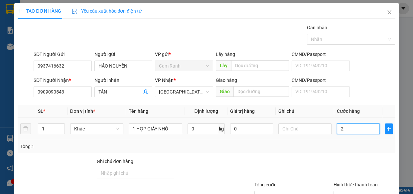
type input "20"
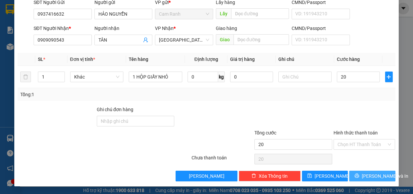
type input "20.000"
click at [359, 174] on icon "printer" at bounding box center [357, 175] width 5 height 5
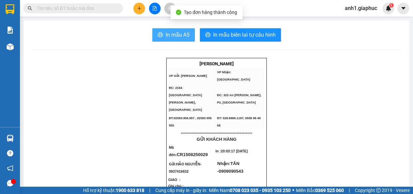
drag, startPoint x: 174, startPoint y: 37, endPoint x: 263, endPoint y: 107, distance: 113.1
click at [174, 37] on span "In mẫu A5" at bounding box center [178, 35] width 24 height 8
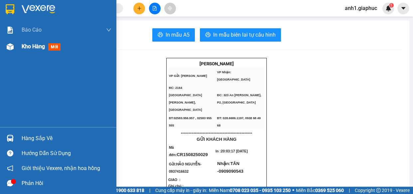
click at [44, 53] on div "Kho hàng mới" at bounding box center [67, 46] width 90 height 17
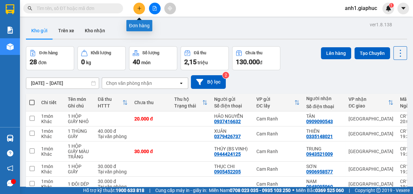
click at [140, 7] on icon "plus" at bounding box center [139, 8] width 5 height 5
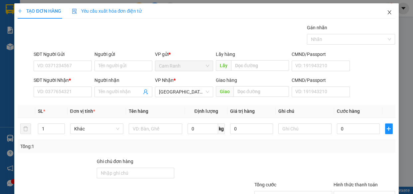
click at [387, 11] on icon "close" at bounding box center [389, 12] width 5 height 5
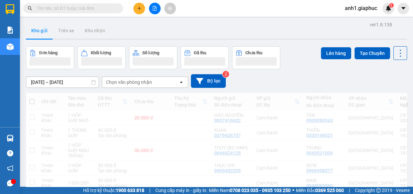
click at [59, 9] on input "text" at bounding box center [76, 8] width 79 height 7
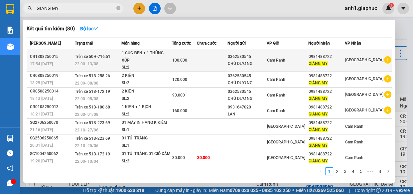
type input "GIÁNG MY"
drag, startPoint x: 239, startPoint y: 57, endPoint x: 263, endPoint y: 56, distance: 23.6
click at [263, 56] on div "0362580545" at bounding box center [247, 56] width 39 height 7
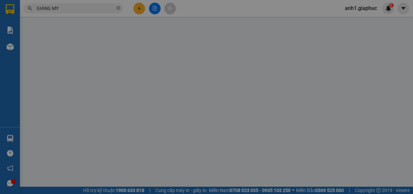
type input "0362580545"
type input "CHÚ DƯƠNG"
type input "0981488722"
type input "GIÁNG MY"
type input "100.000"
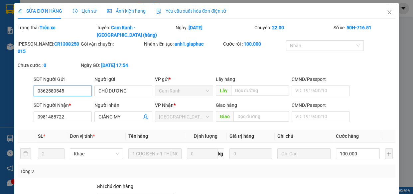
drag, startPoint x: 36, startPoint y: 83, endPoint x: 67, endPoint y: 86, distance: 30.4
click at [67, 86] on input "0362580545" at bounding box center [63, 91] width 58 height 11
click at [387, 13] on icon "close" at bounding box center [389, 12] width 5 height 5
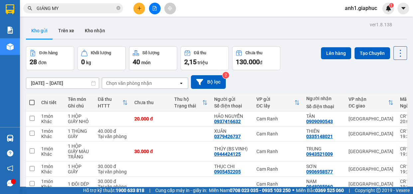
click at [135, 7] on button at bounding box center [139, 9] width 12 height 12
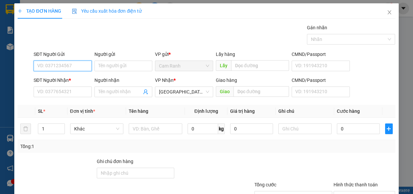
paste input "0362580545"
type input "0362580545"
click at [65, 80] on div "0362580545 - CHÚ DƯƠNG" at bounding box center [66, 79] width 58 height 7
type input "CHÚ DƯƠNG"
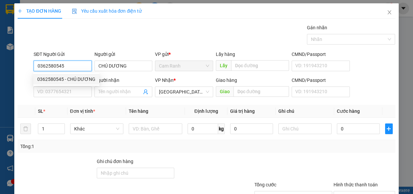
type input "0362580545"
click at [73, 97] on div "SĐT Người Nhận * VD: 0377654321" at bounding box center [63, 88] width 58 height 23
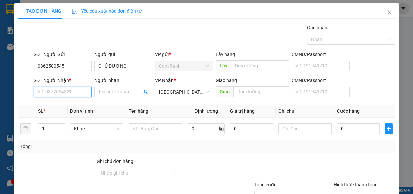
click at [73, 95] on input "SĐT Người Nhận *" at bounding box center [63, 92] width 58 height 11
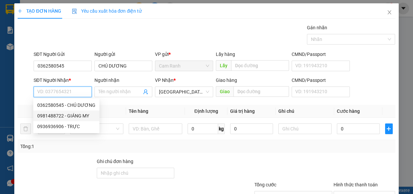
click at [78, 115] on div "0981488722 - GIÁNG MY" at bounding box center [66, 115] width 58 height 7
type input "0981488722"
type input "GIÁNG MY"
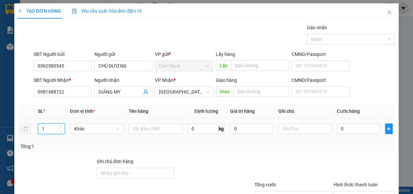
click at [50, 128] on input "1" at bounding box center [51, 129] width 26 height 10
type input "2"
click at [149, 130] on input "text" at bounding box center [156, 128] width 54 height 11
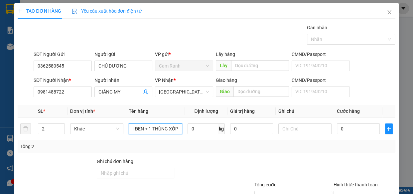
scroll to position [0, 16]
type input "1 BỊCH ĐEN + 1 THÙNG XỐP"
click at [359, 130] on input "0" at bounding box center [358, 128] width 43 height 11
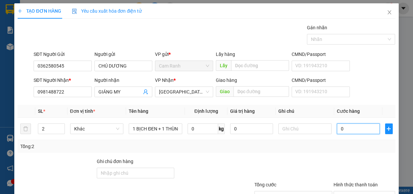
type input "9"
type input "90"
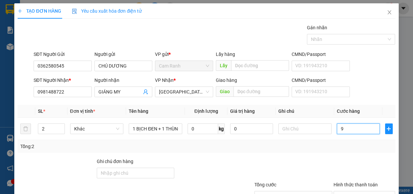
type input "90"
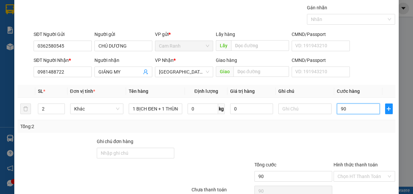
scroll to position [52, 0]
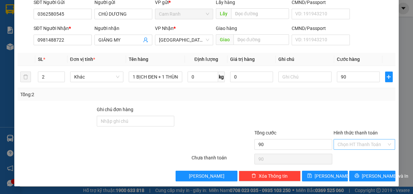
type input "90.000"
click at [349, 146] on input "Hình thức thanh toán" at bounding box center [362, 144] width 49 height 10
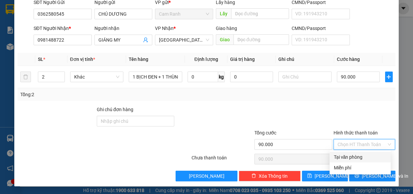
click at [349, 155] on div "Tại văn phòng" at bounding box center [360, 156] width 53 height 7
type input "0"
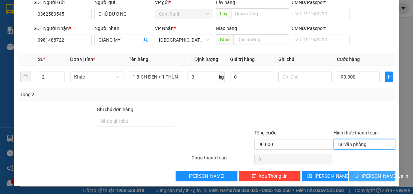
drag, startPoint x: 362, startPoint y: 177, endPoint x: 413, endPoint y: 178, distance: 50.3
click at [366, 177] on span "[PERSON_NAME] và In" at bounding box center [385, 175] width 47 height 7
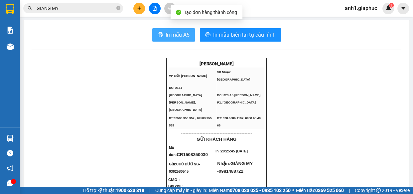
drag, startPoint x: 173, startPoint y: 33, endPoint x: 278, endPoint y: 71, distance: 111.2
click at [173, 33] on span "In mẫu A5" at bounding box center [178, 35] width 24 height 8
click at [177, 33] on span "In mẫu A5" at bounding box center [178, 35] width 24 height 8
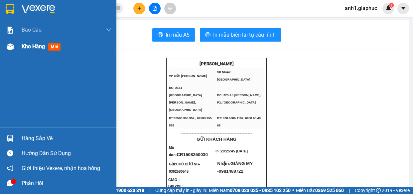
click at [29, 44] on span "Kho hàng" at bounding box center [33, 46] width 23 height 6
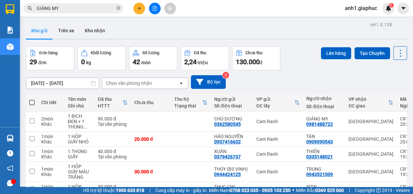
click at [32, 102] on span at bounding box center [31, 102] width 5 height 5
click at [32, 99] on input "checkbox" at bounding box center [32, 99] width 0 height 0
checkbox input "true"
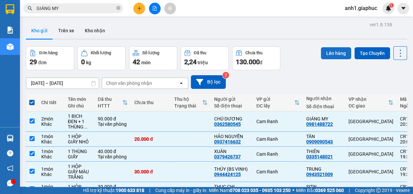
click at [335, 51] on button "Lên hàng" at bounding box center [336, 53] width 30 height 12
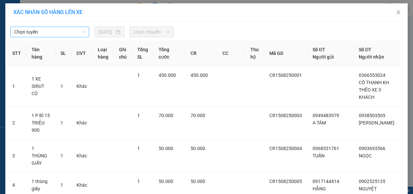
click at [62, 32] on span "Chọn tuyến" at bounding box center [49, 32] width 71 height 10
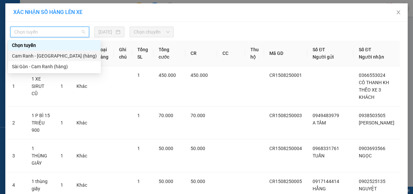
drag, startPoint x: 49, startPoint y: 55, endPoint x: 140, endPoint y: 36, distance: 93.1
click at [49, 55] on div "Cam Ranh - [GEOGRAPHIC_DATA] (hàng)" at bounding box center [54, 55] width 85 height 7
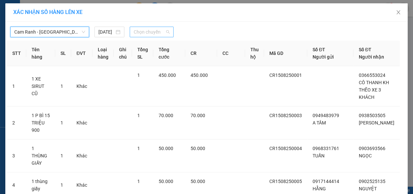
click at [146, 33] on span "Chọn chuyến" at bounding box center [152, 32] width 36 height 10
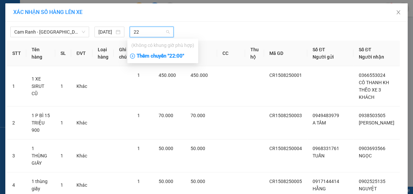
click at [165, 57] on div "Thêm chuyến " 22:00 "" at bounding box center [162, 56] width 71 height 11
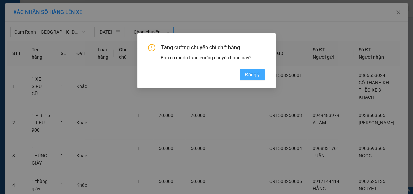
click at [252, 72] on span "Đồng ý" at bounding box center [252, 74] width 15 height 7
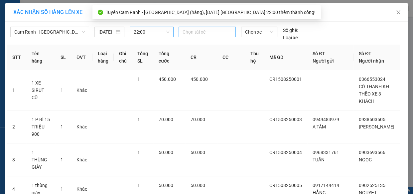
click at [201, 30] on div at bounding box center [207, 32] width 54 height 8
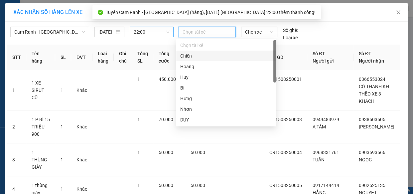
click at [196, 56] on div "Chiến" at bounding box center [226, 55] width 92 height 7
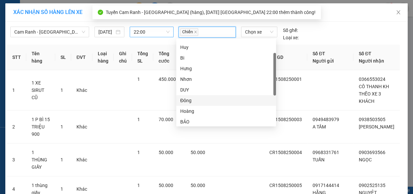
click at [194, 100] on div "Đông" at bounding box center [226, 100] width 92 height 7
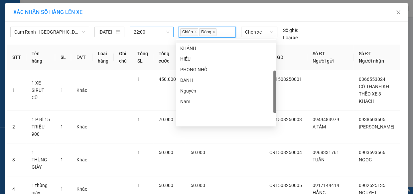
scroll to position [84, 0]
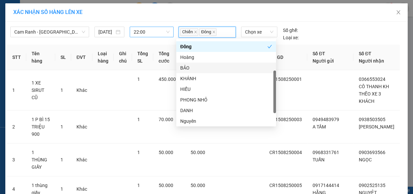
click at [195, 70] on div "BẢO" at bounding box center [226, 67] width 92 height 7
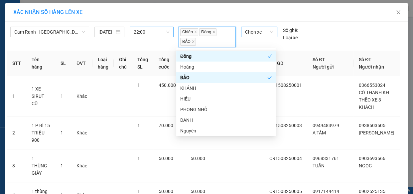
click at [260, 33] on span "Chọn xe" at bounding box center [259, 32] width 28 height 10
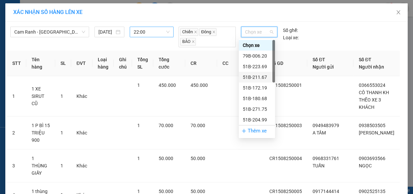
scroll to position [74, 0]
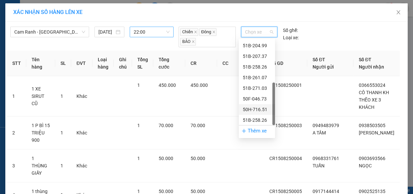
click at [255, 110] on div "50H-716.51" at bounding box center [257, 109] width 28 height 7
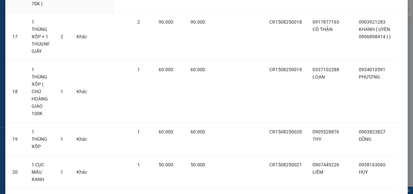
scroll to position [768, 0]
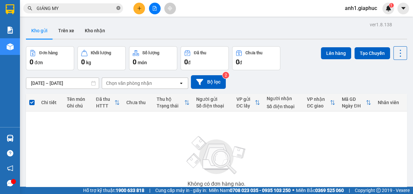
click at [118, 8] on icon "close-circle" at bounding box center [118, 8] width 4 height 4
click at [157, 10] on icon "file-add" at bounding box center [154, 8] width 5 height 5
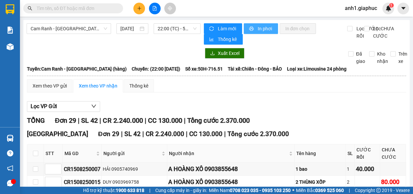
click at [263, 29] on span "In phơi" at bounding box center [265, 28] width 15 height 7
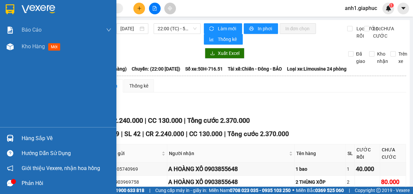
drag, startPoint x: 35, startPoint y: 49, endPoint x: 89, endPoint y: 95, distance: 70.1
click at [35, 49] on span "Kho hàng" at bounding box center [33, 46] width 23 height 6
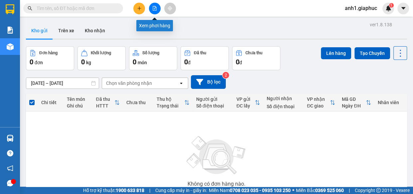
click at [152, 11] on button at bounding box center [155, 9] width 12 height 12
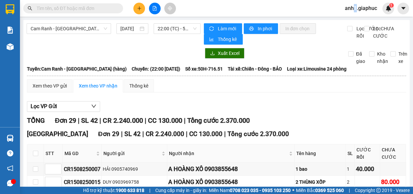
click at [356, 7] on span "anh1.giaphuc" at bounding box center [361, 8] width 43 height 8
click at [364, 20] on span "Đăng xuất" at bounding box center [364, 20] width 29 height 7
